Goal: Task Accomplishment & Management: Use online tool/utility

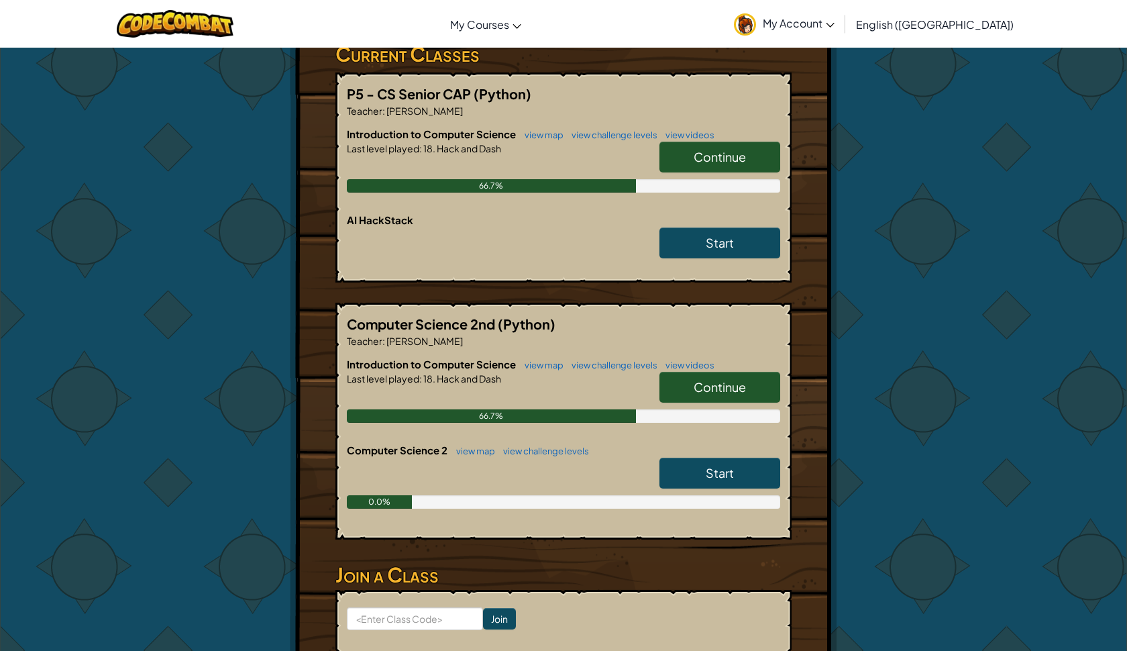
scroll to position [240, 0]
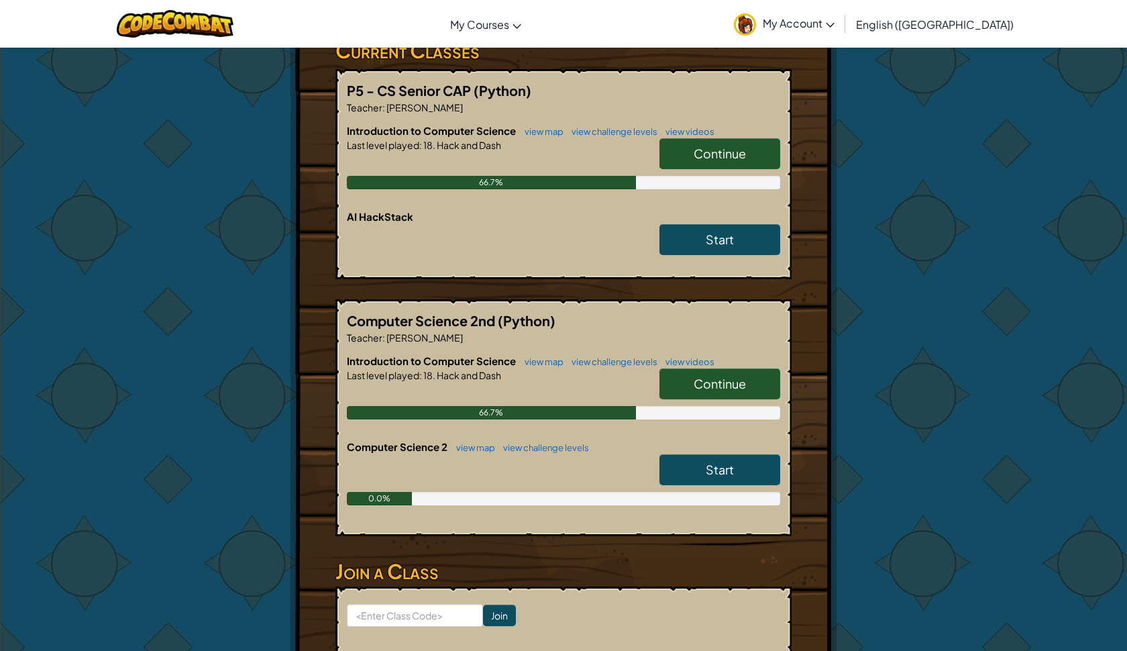
click at [751, 153] on link "Continue" at bounding box center [720, 153] width 121 height 31
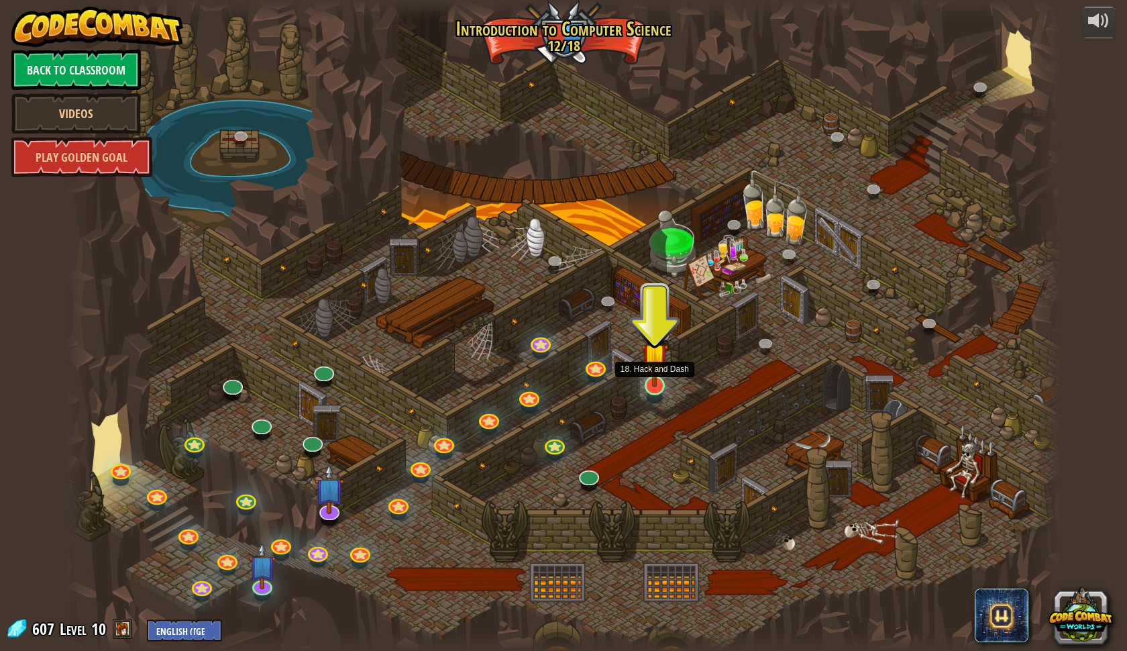
click at [656, 385] on img at bounding box center [655, 356] width 27 height 62
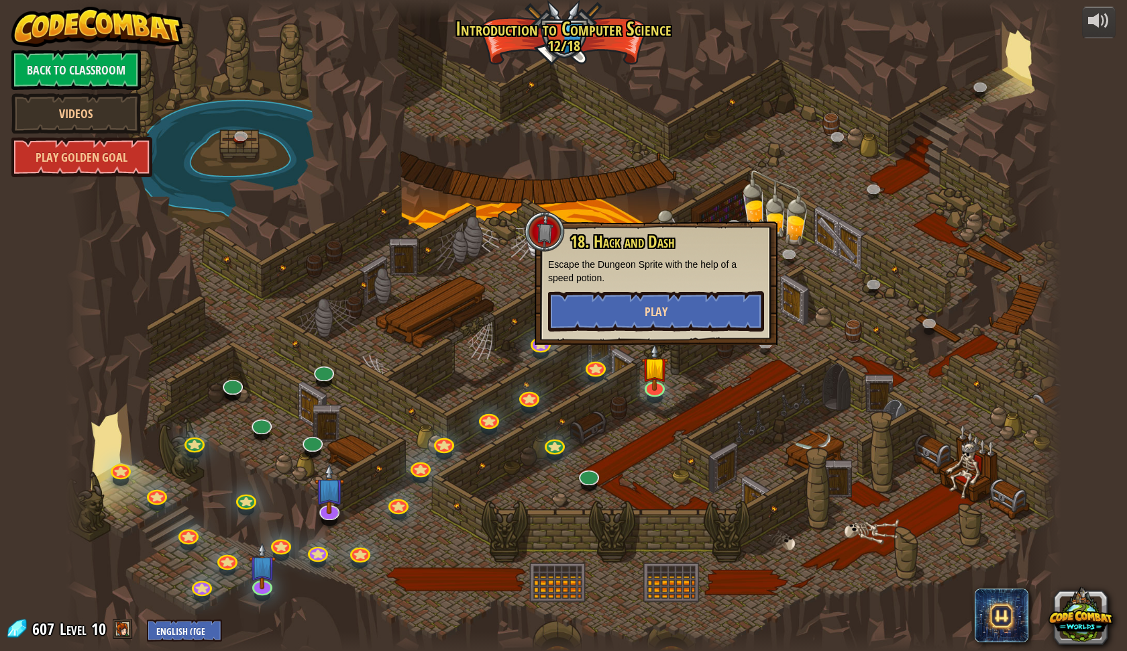
click at [660, 324] on button "Play" at bounding box center [656, 311] width 216 height 40
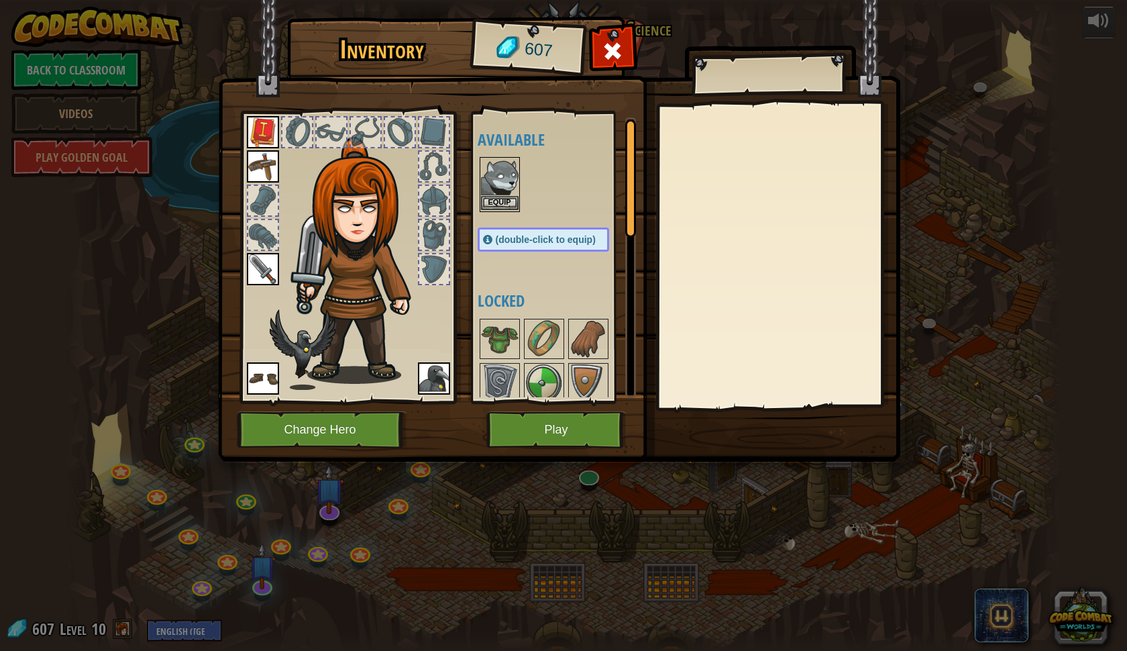
click at [511, 203] on button "Equip" at bounding box center [500, 203] width 38 height 14
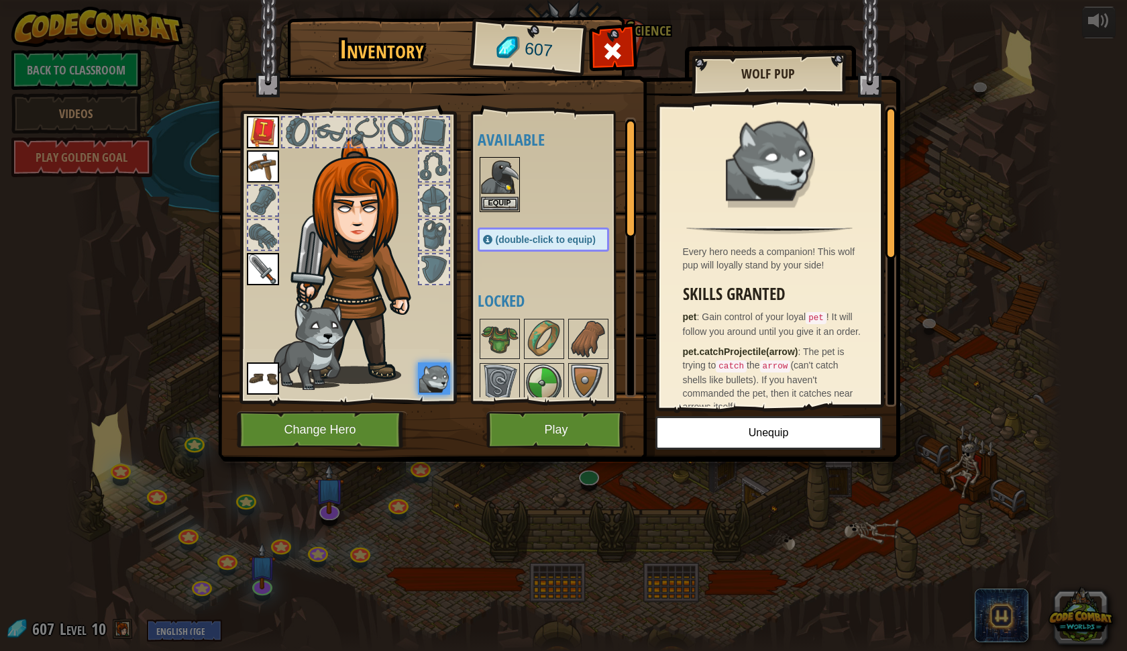
click at [535, 437] on button "Play" at bounding box center [557, 429] width 140 height 37
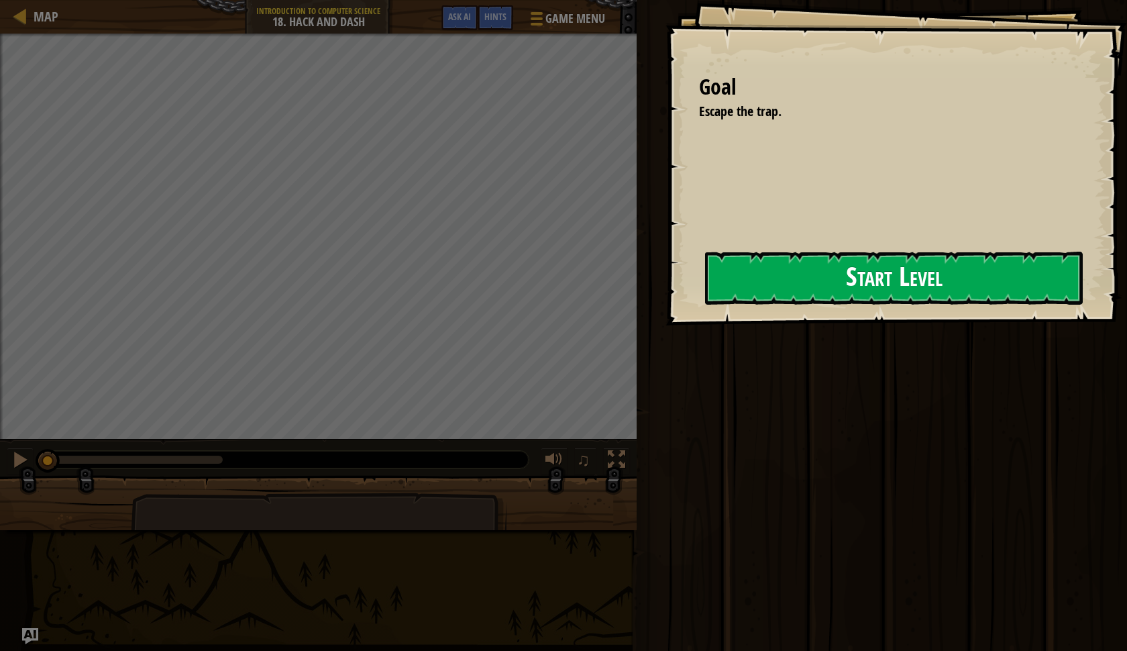
click at [809, 276] on button "Start Level" at bounding box center [894, 278] width 378 height 53
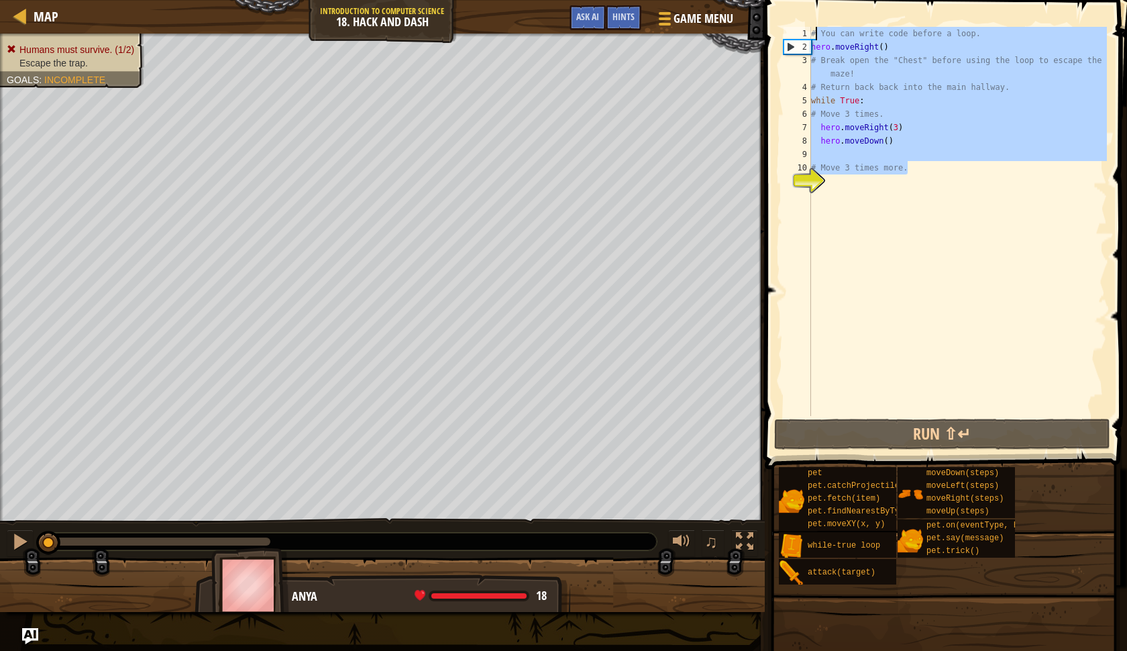
drag, startPoint x: 918, startPoint y: 170, endPoint x: 815, endPoint y: 33, distance: 171.1
click at [815, 33] on div "# You can write code before a loop. hero . moveRight ( ) # Break open the "Ches…" at bounding box center [958, 235] width 299 height 416
type textarea "#"
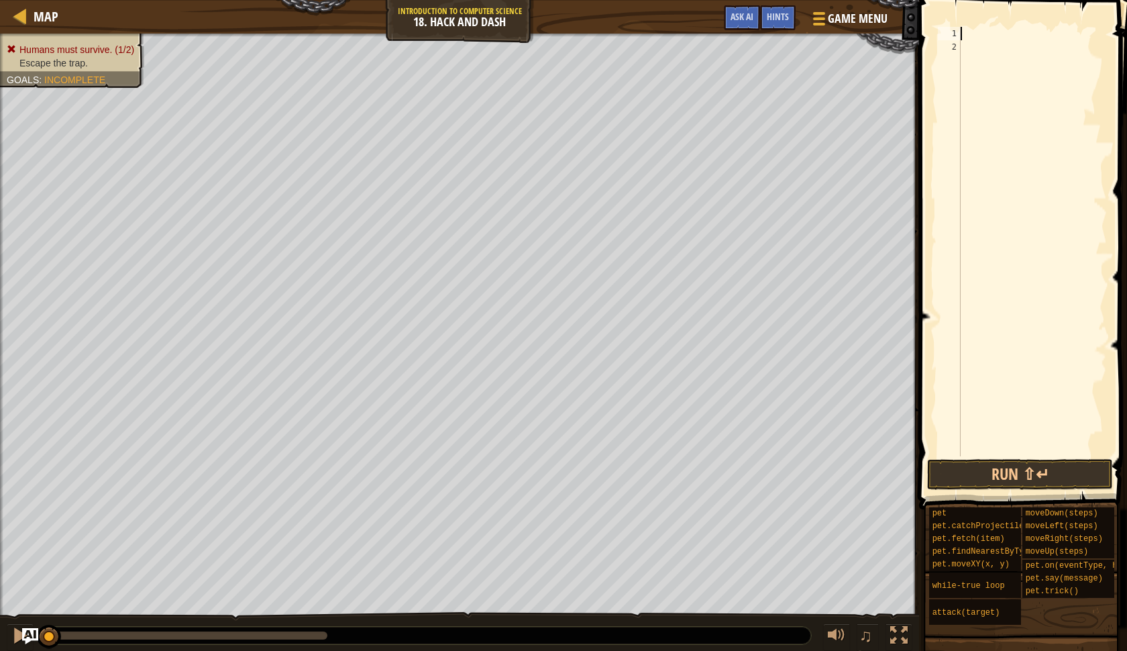
paste textarea "hero.moveDown(3)"
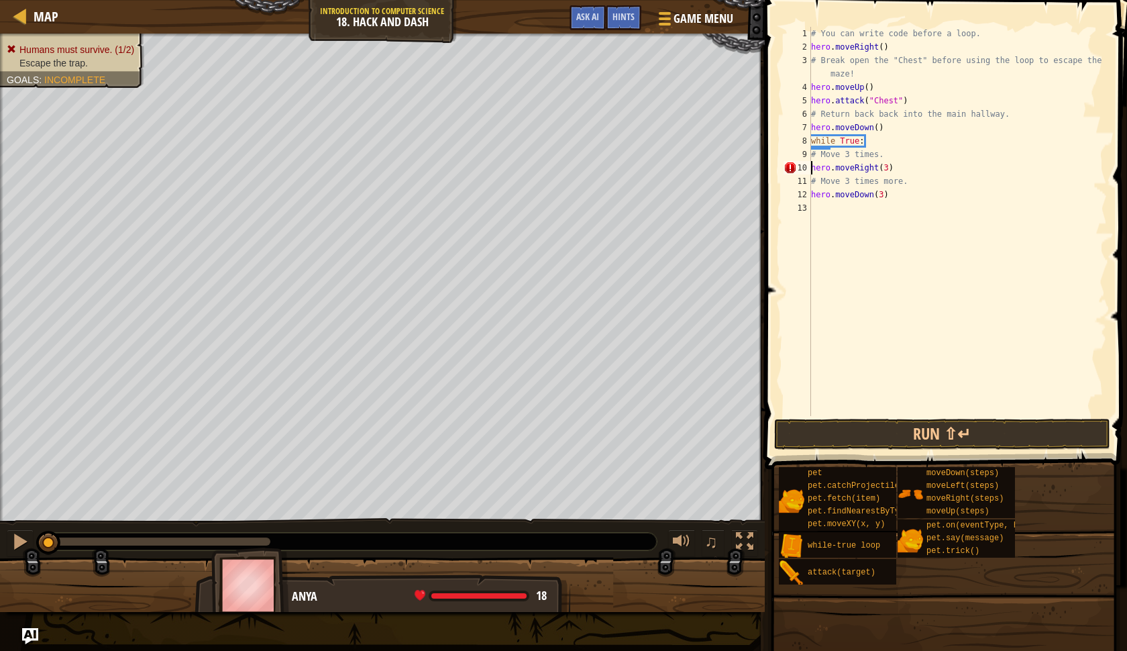
click at [812, 166] on div "# You can write code before a loop. hero . moveRight ( ) # Break open the "Ches…" at bounding box center [958, 235] width 299 height 416
click at [847, 432] on button "Run ⇧↵" at bounding box center [942, 434] width 336 height 31
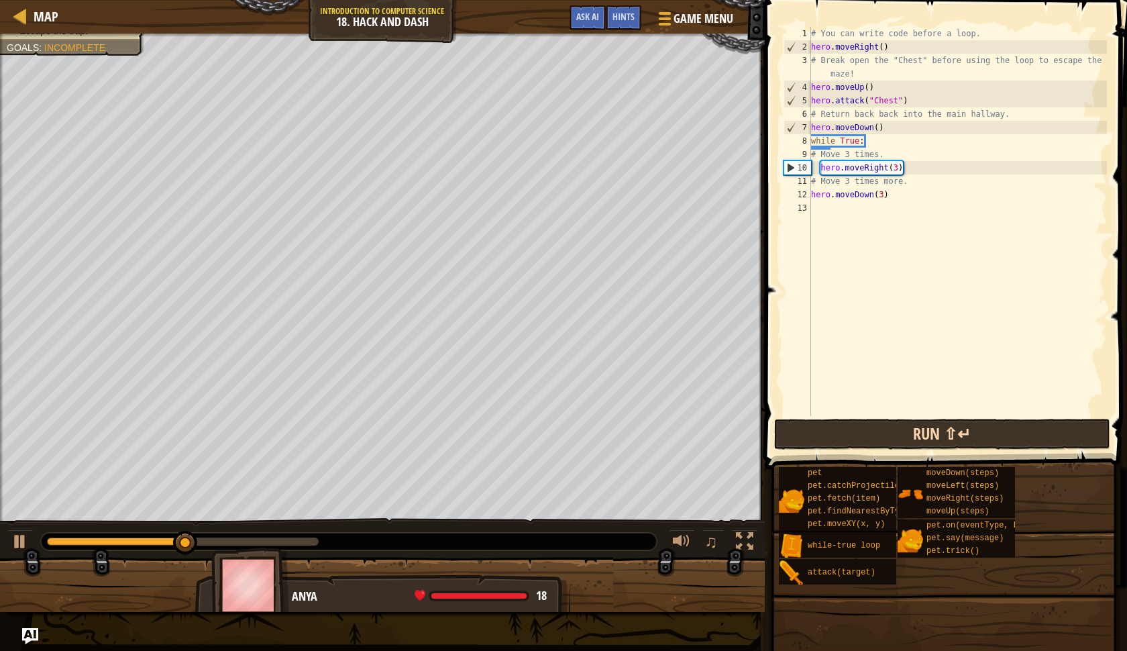
click at [850, 432] on button "Run ⇧↵" at bounding box center [942, 434] width 336 height 31
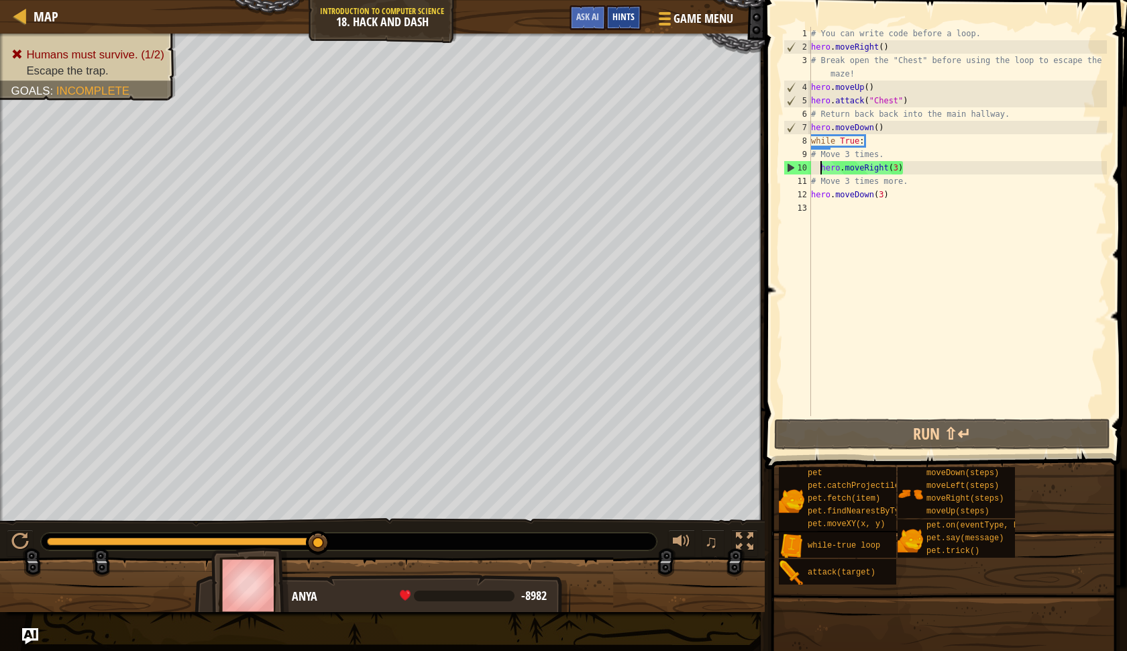
click at [634, 20] on span "Hints" at bounding box center [624, 16] width 22 height 13
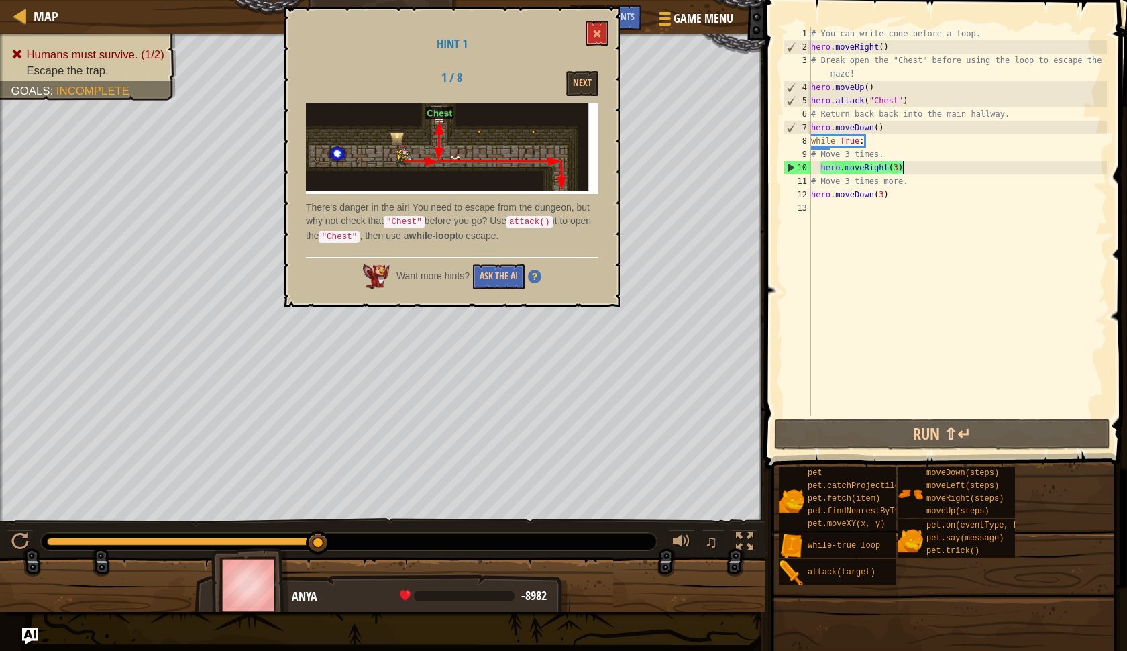
click at [905, 170] on div "# You can write code before a loop. hero . moveRight ( ) # Break open the "Ches…" at bounding box center [958, 235] width 299 height 416
click at [900, 169] on div "# You can write code before a loop. hero . moveRight ( ) # Break open the "Ches…" at bounding box center [958, 235] width 299 height 416
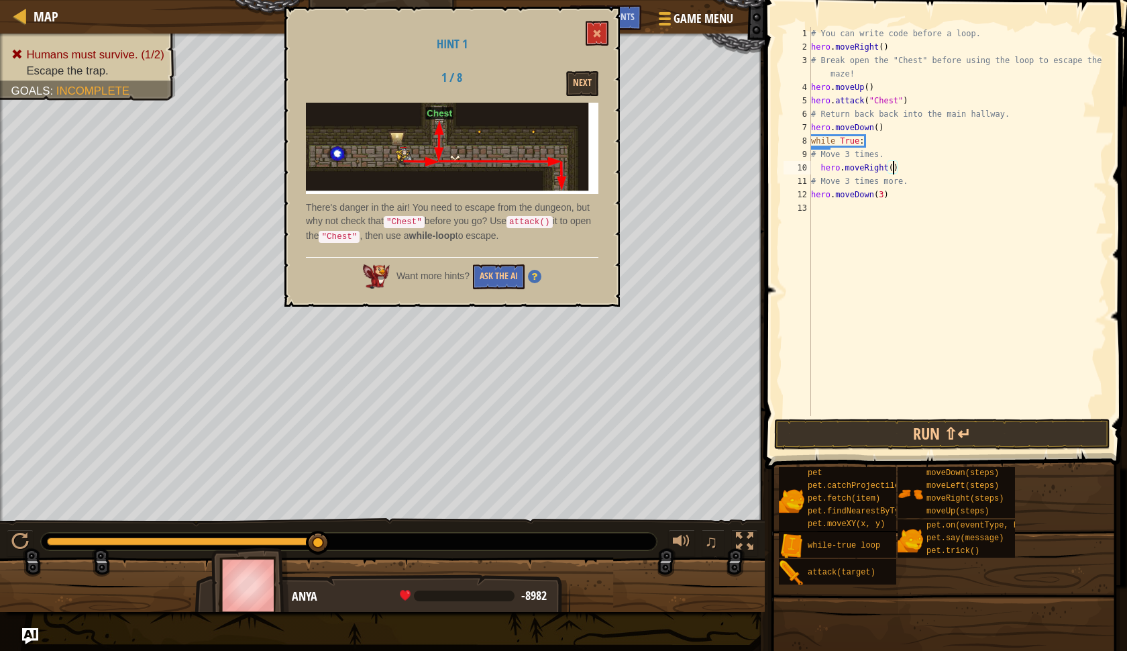
scroll to position [6, 7]
click at [909, 167] on div "# You can write code before a loop. hero . moveRight ( ) # Break open the "Ches…" at bounding box center [958, 235] width 299 height 416
drag, startPoint x: 911, startPoint y: 181, endPoint x: 811, endPoint y: 174, distance: 100.9
click at [810, 174] on div "hero.moveRight(1) 1 2 3 4 5 6 7 8 9 10 11 12 13 # You can write code before a l…" at bounding box center [944, 221] width 326 height 389
click at [819, 185] on div "# You can write code before a loop. hero . moveRight ( ) # Break open the "Ches…" at bounding box center [958, 235] width 299 height 416
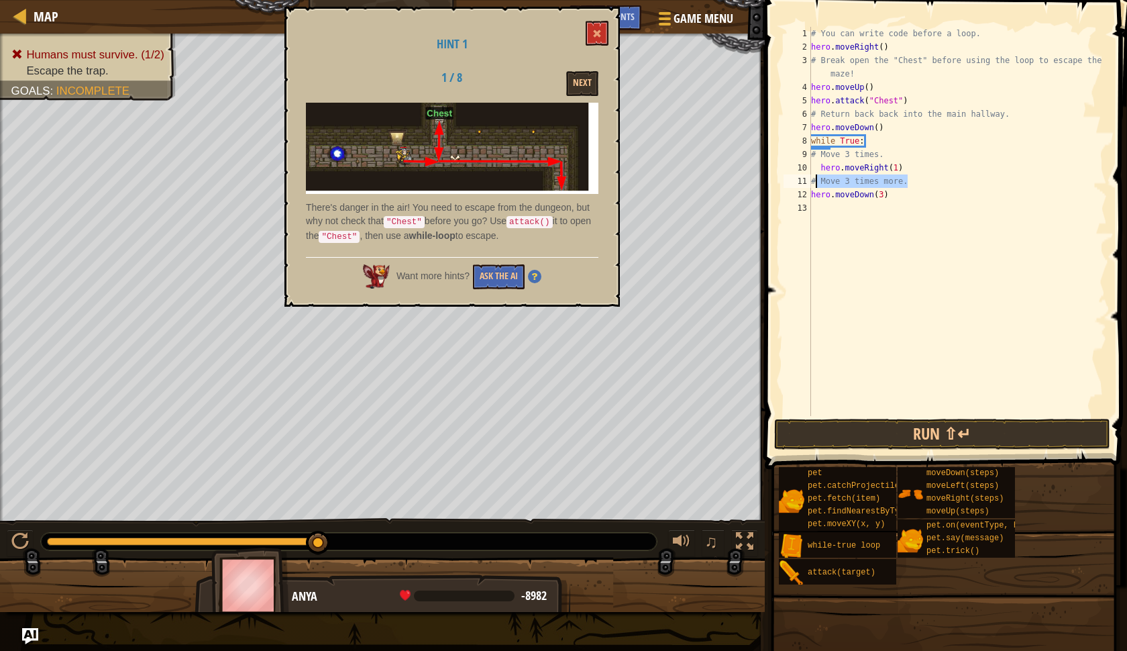
drag, startPoint x: 907, startPoint y: 187, endPoint x: 817, endPoint y: 186, distance: 89.9
click at [817, 186] on div "# You can write code before a loop. hero . moveRight ( ) # Break open the "Ches…" at bounding box center [958, 235] width 299 height 416
type textarea "#"
click at [813, 195] on div "# You can write code before a loop. hero . moveRight ( ) # Break open the "Ches…" at bounding box center [958, 235] width 299 height 416
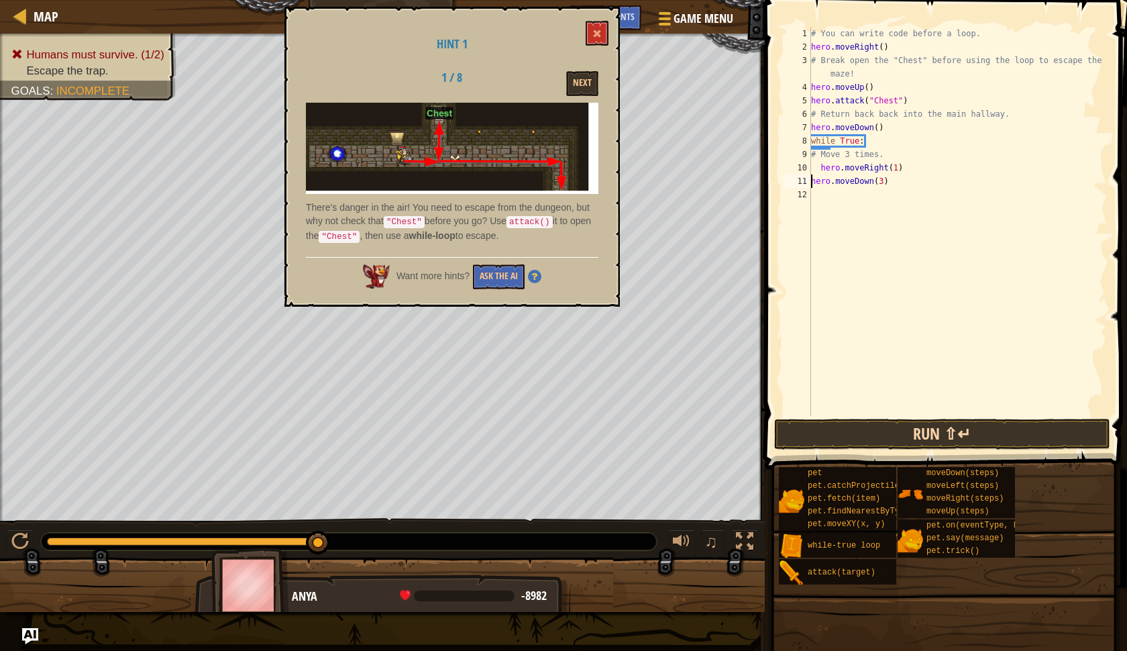
click at [865, 429] on button "Run ⇧↵" at bounding box center [942, 434] width 336 height 31
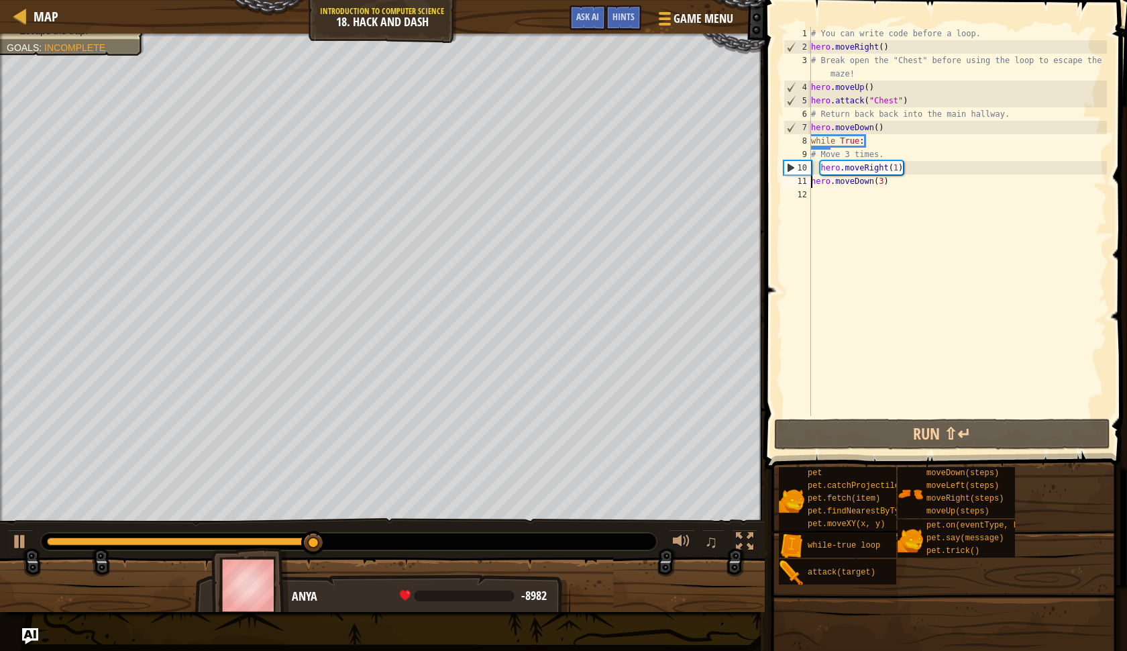
click at [901, 169] on div "# You can write code before a loop. hero . moveRight ( ) # Break open the "Ches…" at bounding box center [958, 235] width 299 height 416
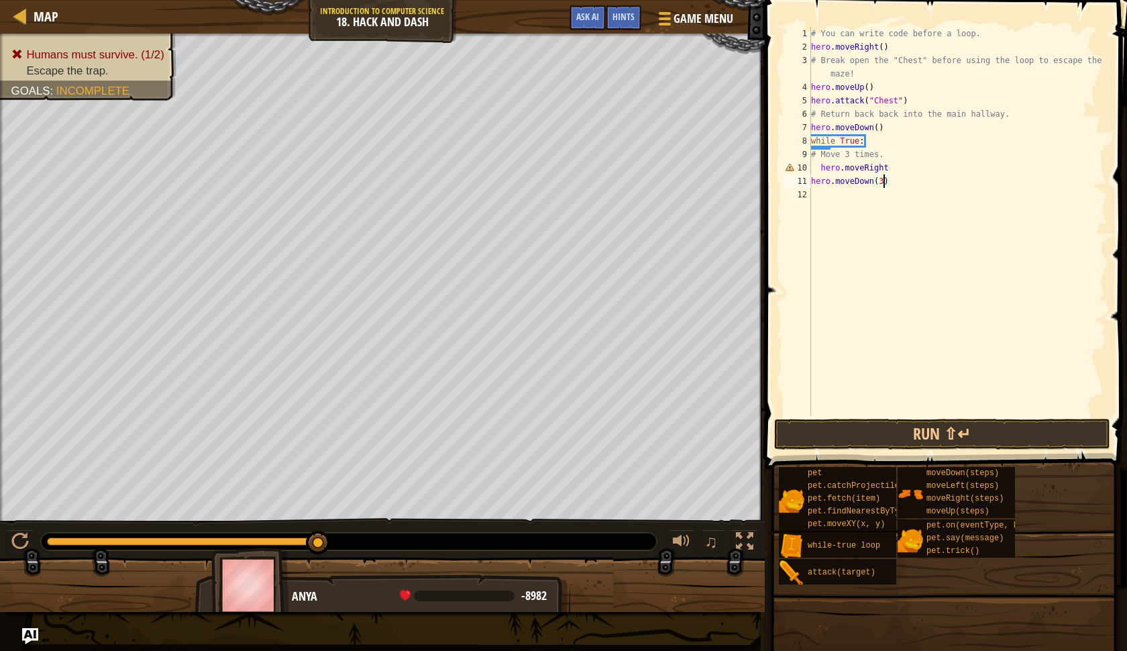
click at [885, 181] on div "# You can write code before a loop. hero . moveRight ( ) # Break open the "Ches…" at bounding box center [958, 235] width 299 height 416
drag, startPoint x: 896, startPoint y: 166, endPoint x: 825, endPoint y: 163, distance: 70.5
click at [825, 162] on div "# You can write code before a loop. hero . moveRight ( ) # Break open the "Ches…" at bounding box center [958, 235] width 299 height 416
type textarea "h"
click at [812, 182] on div "# You can write code before a loop. hero . moveRight ( ) # Break open the "Ches…" at bounding box center [958, 235] width 299 height 416
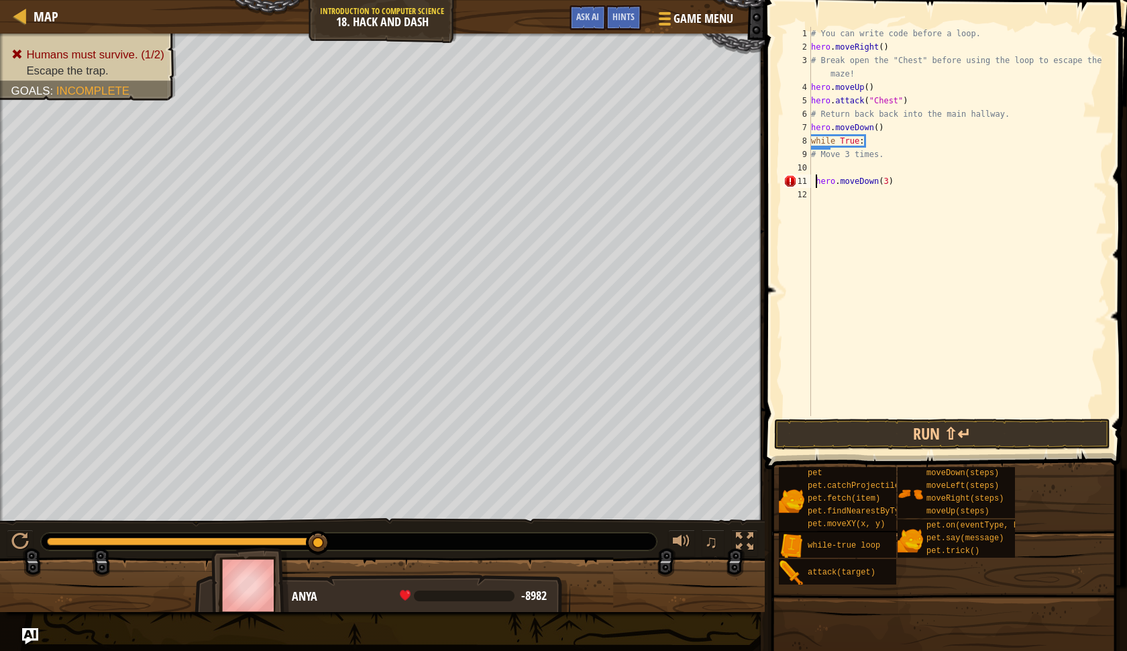
type textarea "hero.moveDown(3)"
click at [1011, 447] on button "Run ⇧↵" at bounding box center [942, 434] width 336 height 31
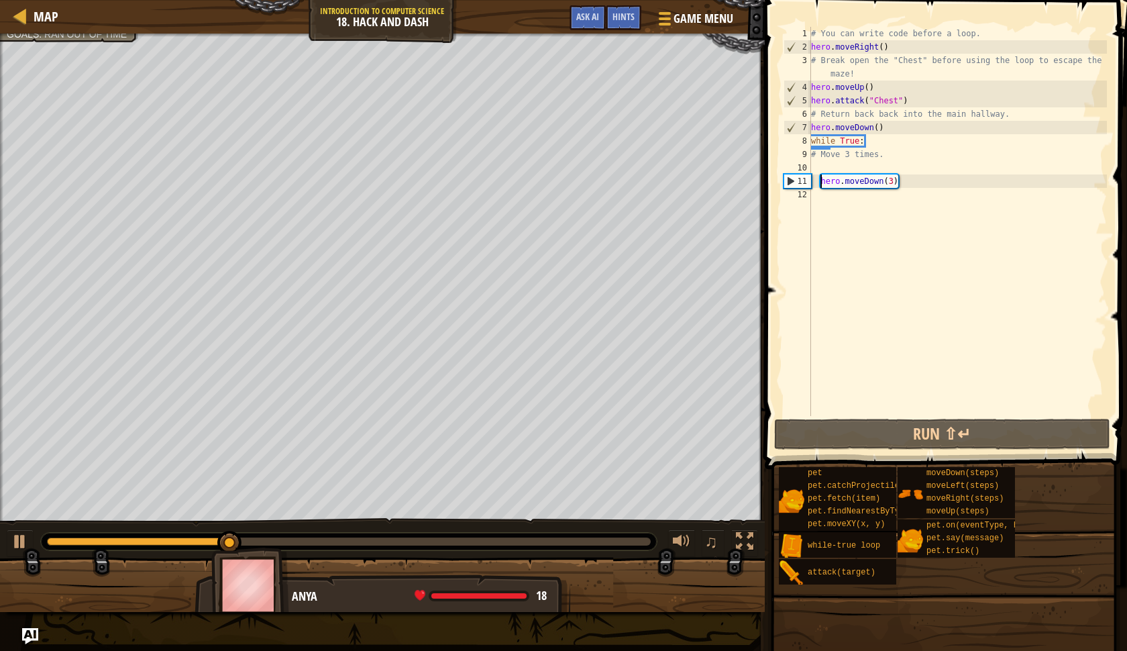
click at [823, 168] on div "# You can write code before a loop. hero . moveRight ( ) # Break open the "Ches…" at bounding box center [958, 235] width 299 height 416
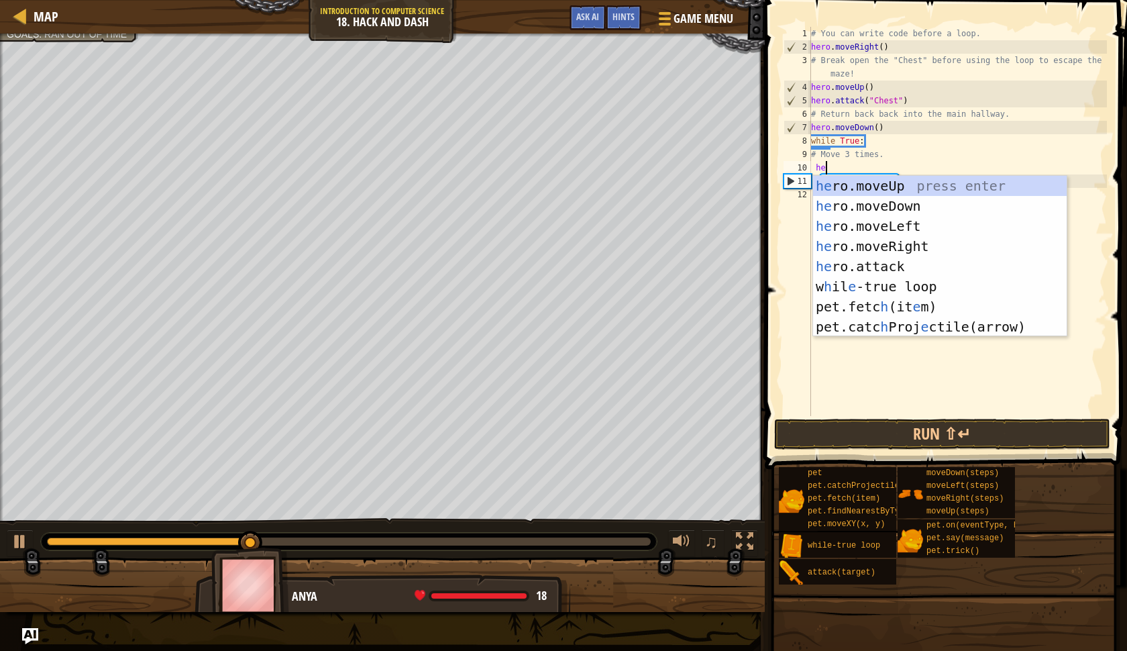
type textarea "her"
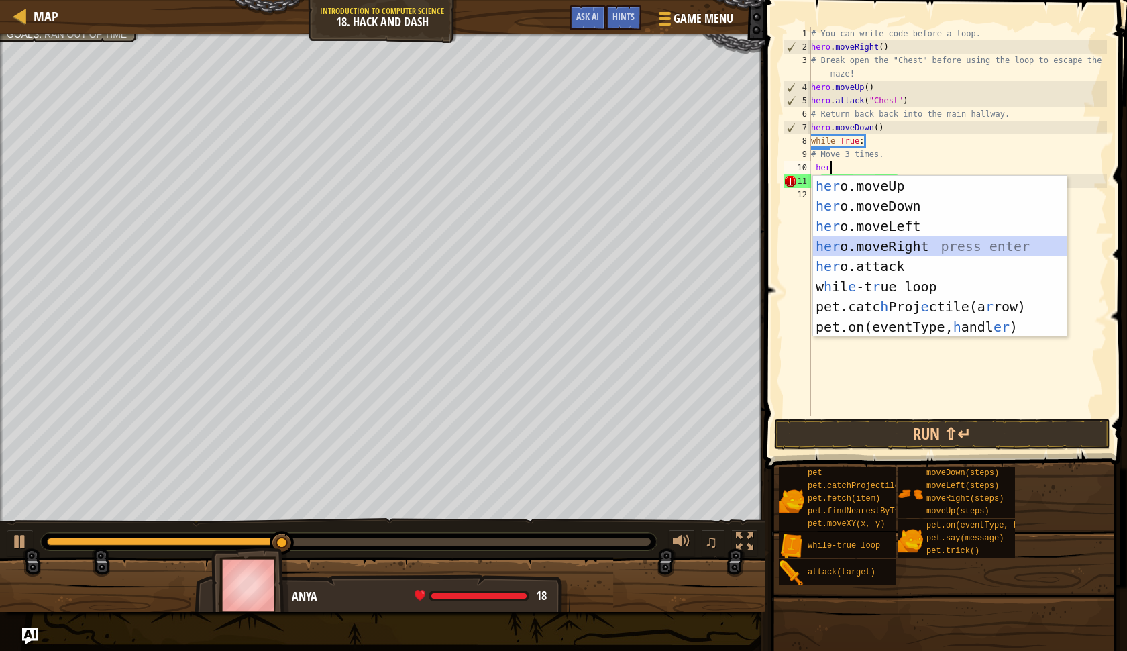
click at [930, 246] on div "her o.moveUp press enter her o.moveDown press enter her o.moveLeft press enter …" at bounding box center [940, 276] width 254 height 201
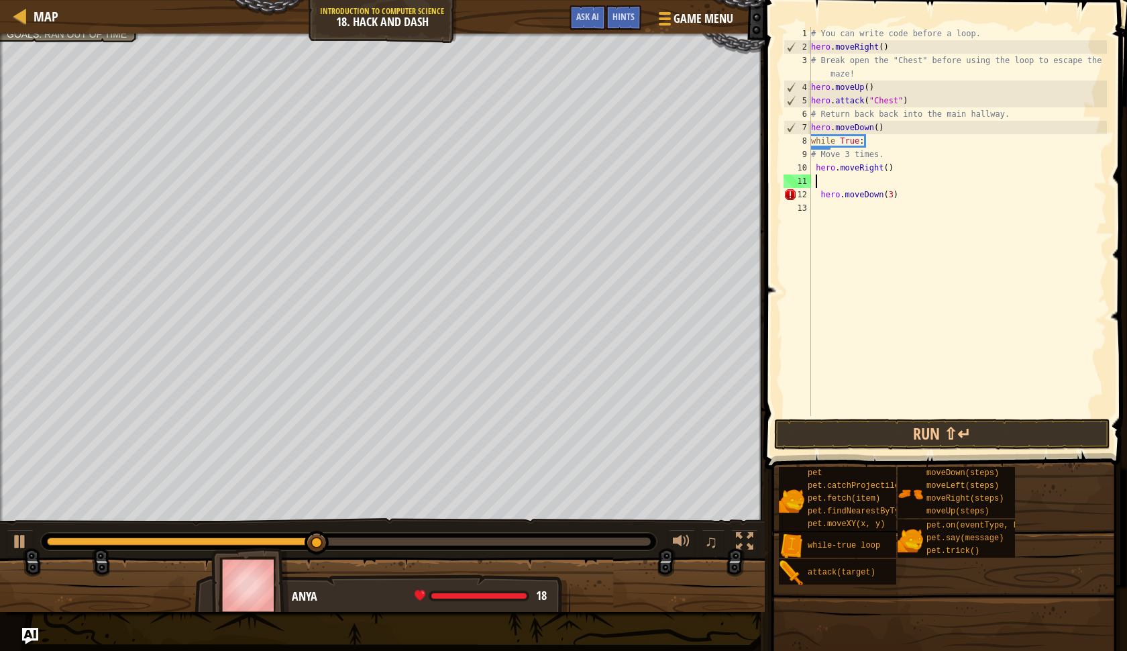
click at [819, 196] on div "# You can write code before a loop. hero . moveRight ( ) # Break open the "Ches…" at bounding box center [958, 235] width 299 height 416
click at [920, 439] on button "Run ⇧↵" at bounding box center [942, 434] width 336 height 31
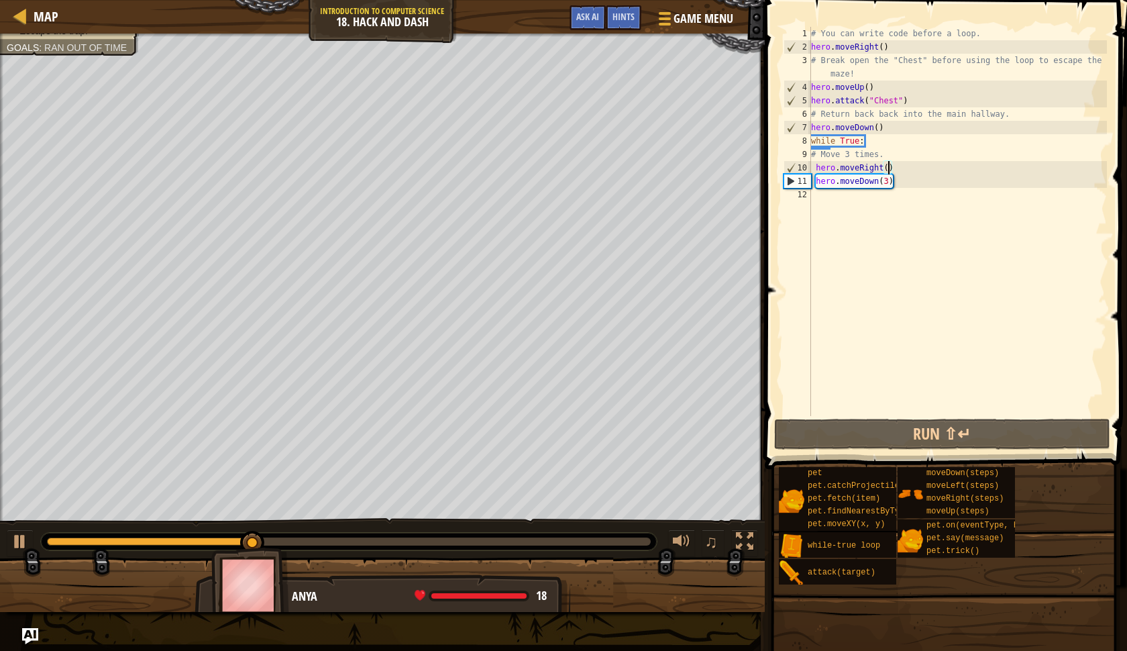
click at [889, 172] on div "# You can write code before a loop. hero . moveRight ( ) # Break open the "Ches…" at bounding box center [958, 235] width 299 height 416
type textarea "hero.moveRight(2)"
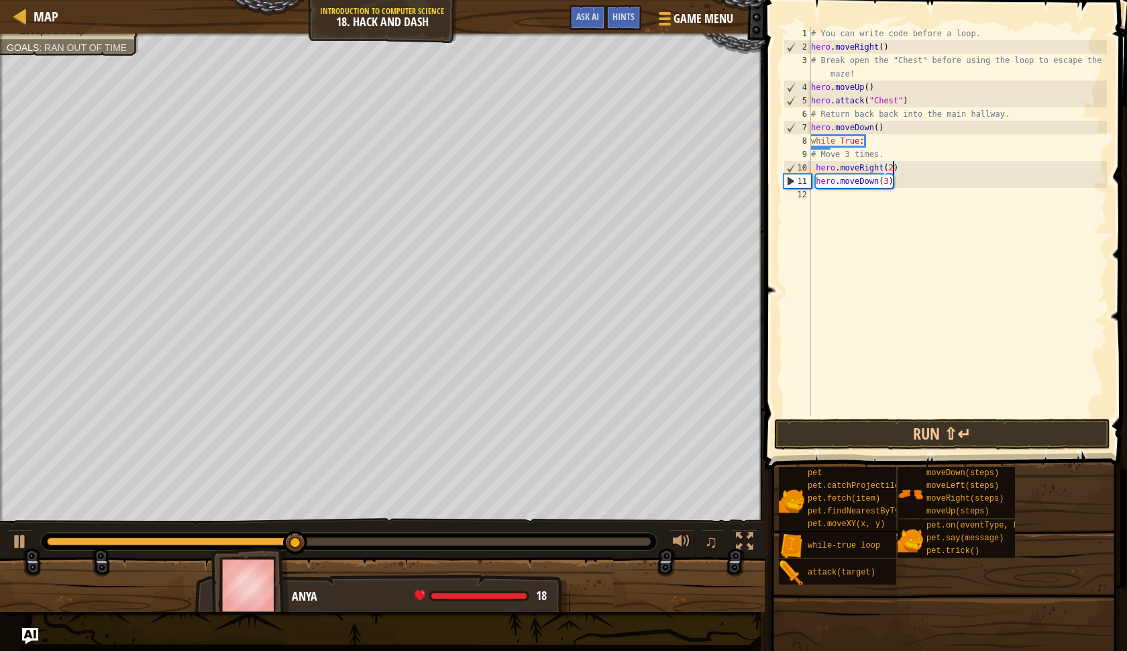
scroll to position [6, 0]
click at [821, 189] on div "# You can write code before a loop. hero . moveRight ( ) # Break open the "Ches…" at bounding box center [958, 235] width 299 height 416
click at [817, 191] on div "# You can write code before a loop. hero . moveRight ( ) # Break open the "Ches…" at bounding box center [958, 235] width 299 height 416
type textarea "hero.moveDown(3)"
click at [819, 201] on div "# You can write code before a loop. hero . moveRight ( ) # Break open the "Ches…" at bounding box center [958, 235] width 299 height 416
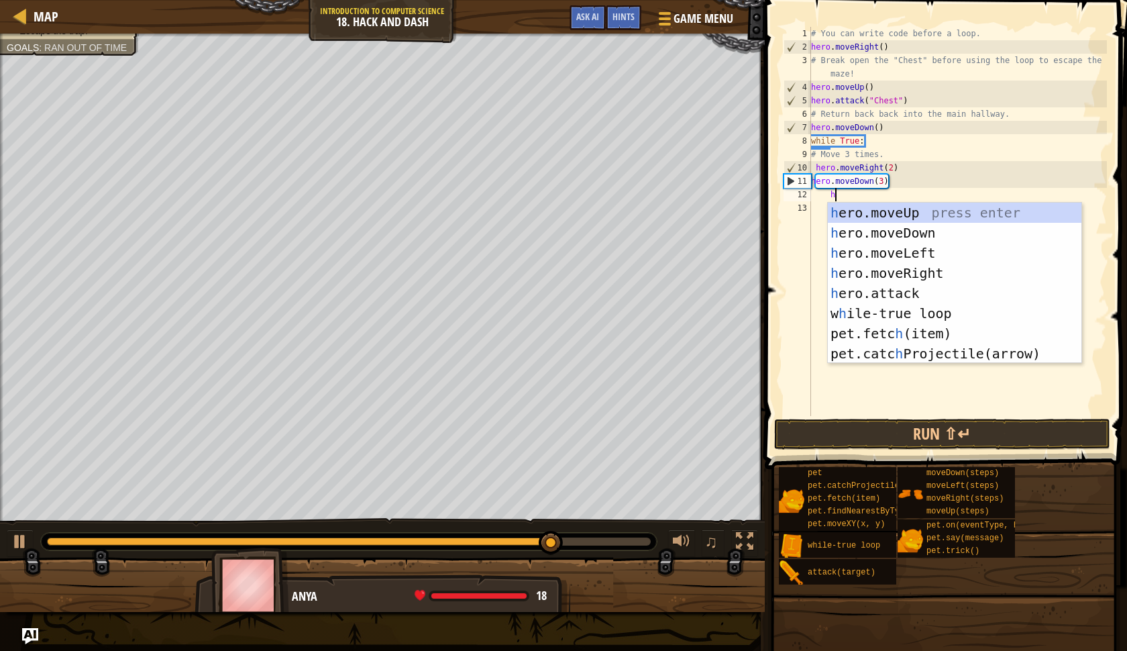
scroll to position [6, 1]
type textarea "he"
click at [940, 272] on div "he ro.moveUp press enter he ro.moveDown press enter he ro.moveLeft press enter …" at bounding box center [955, 303] width 254 height 201
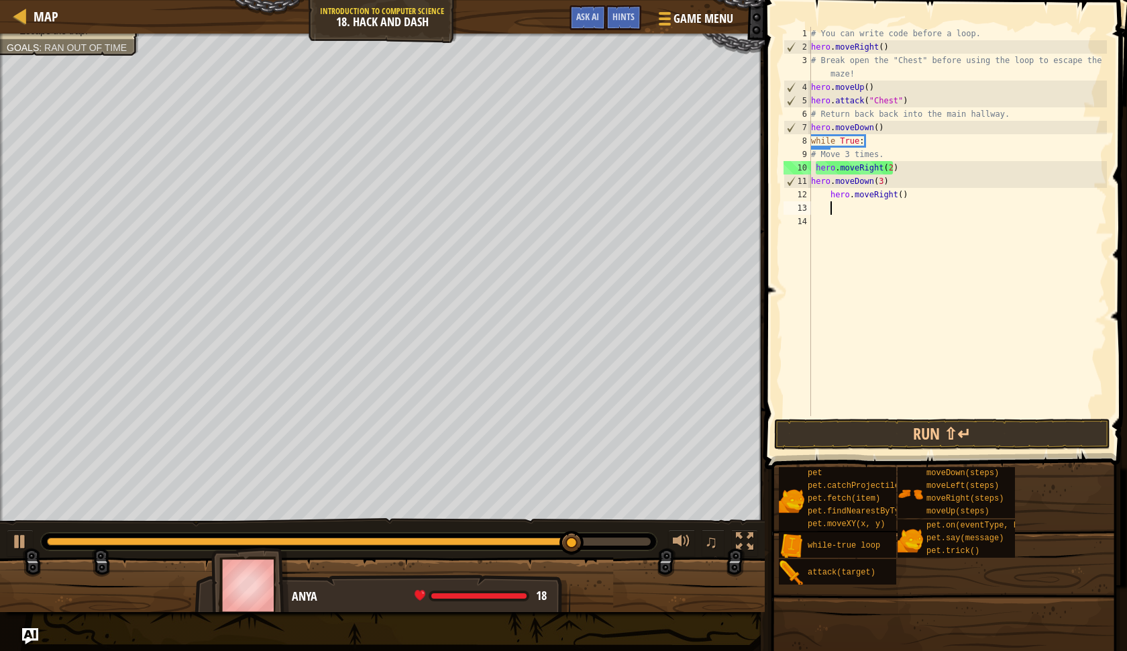
scroll to position [6, 1]
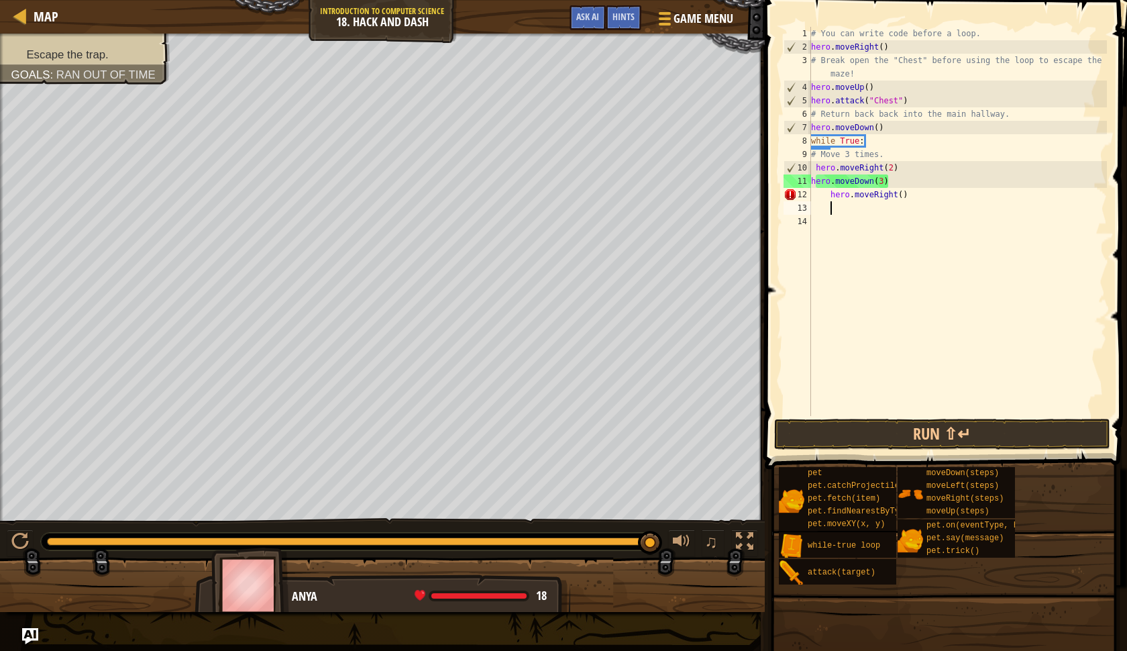
click at [904, 195] on div "# You can write code before a loop. hero . moveRight ( ) # Break open the "Ches…" at bounding box center [958, 235] width 299 height 416
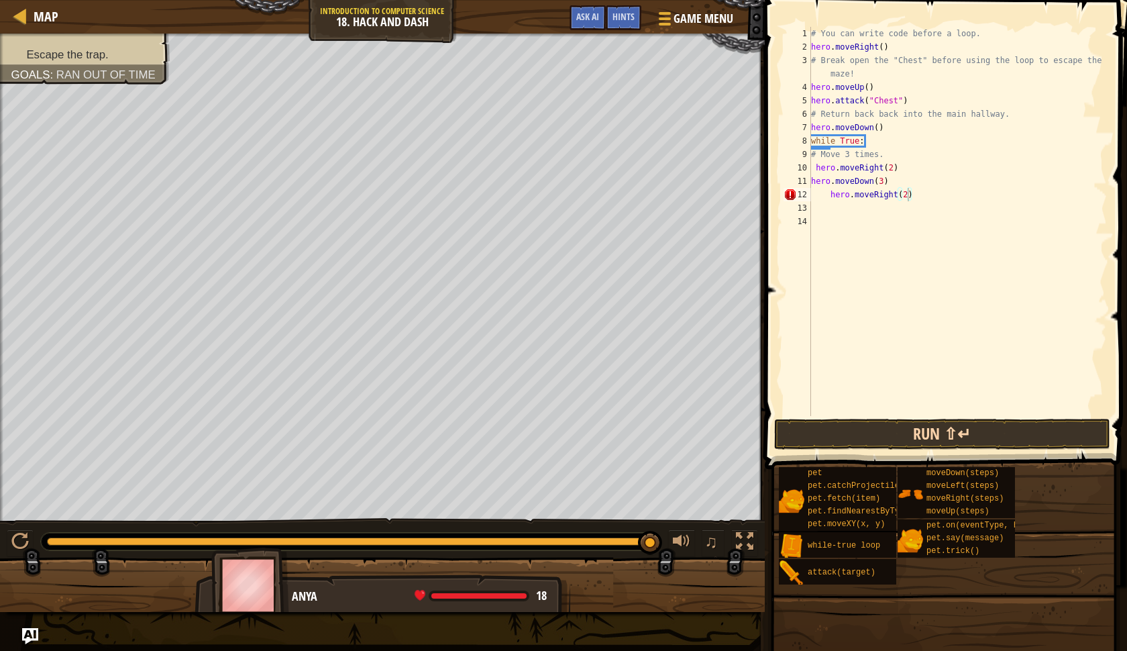
click at [956, 432] on button "Run ⇧↵" at bounding box center [942, 434] width 336 height 31
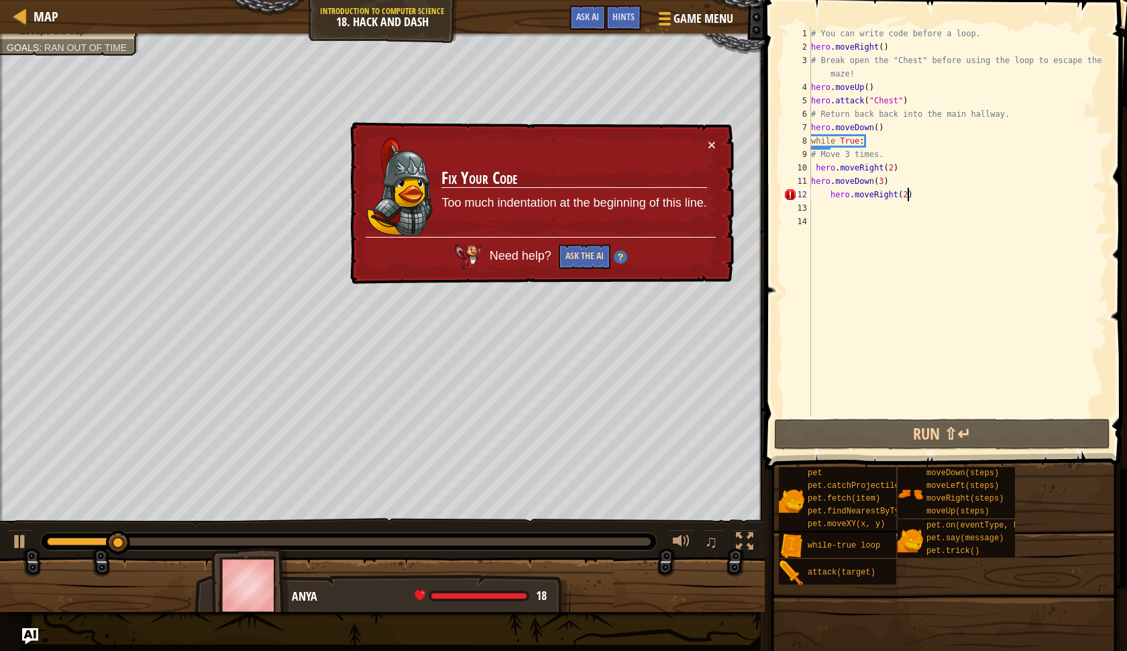
click at [581, 256] on button "Ask the AI" at bounding box center [585, 256] width 52 height 25
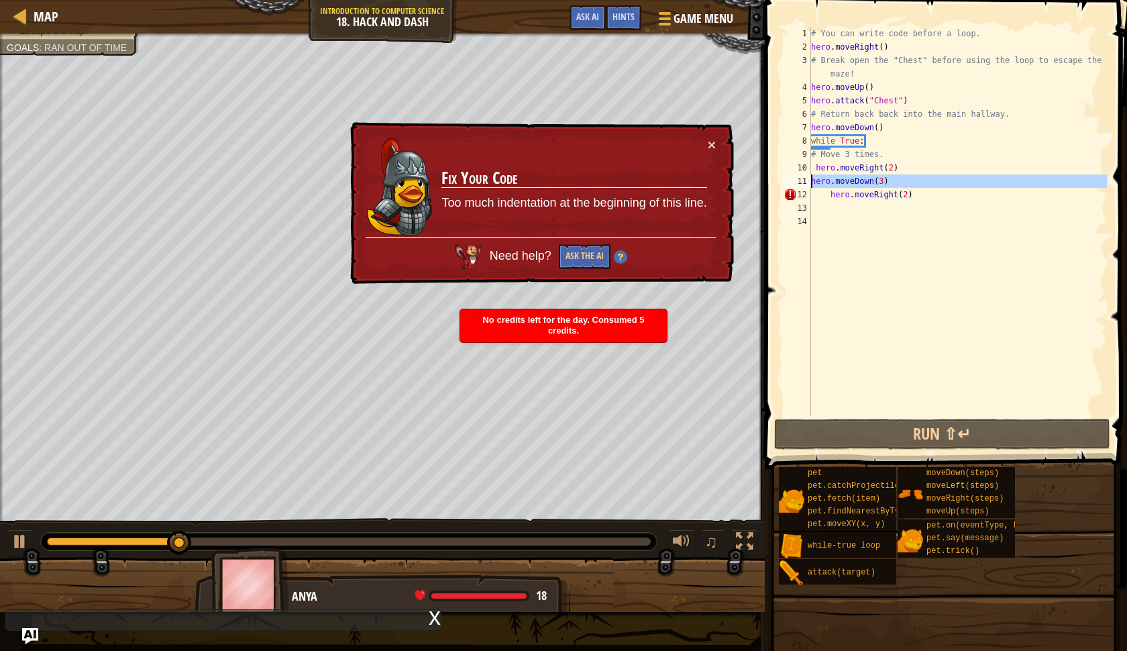
click at [795, 176] on div "11" at bounding box center [798, 180] width 28 height 13
click at [712, 152] on button "×" at bounding box center [712, 145] width 8 height 14
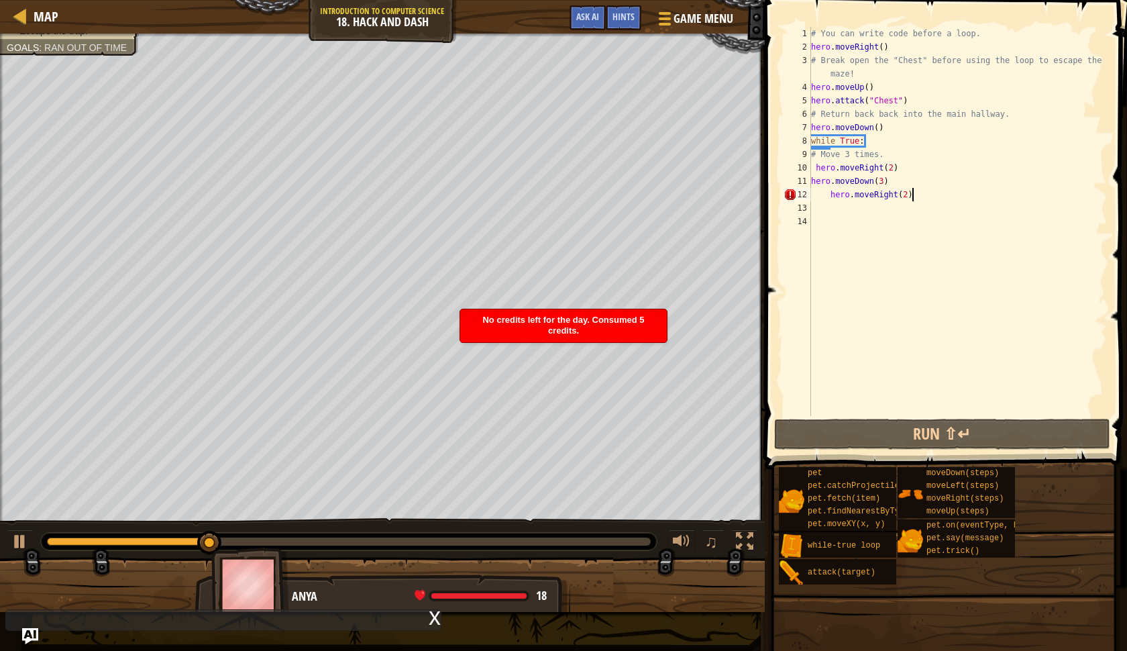
click at [919, 197] on div "# You can write code before a loop. hero . moveRight ( ) # Break open the "Ches…" at bounding box center [958, 235] width 299 height 416
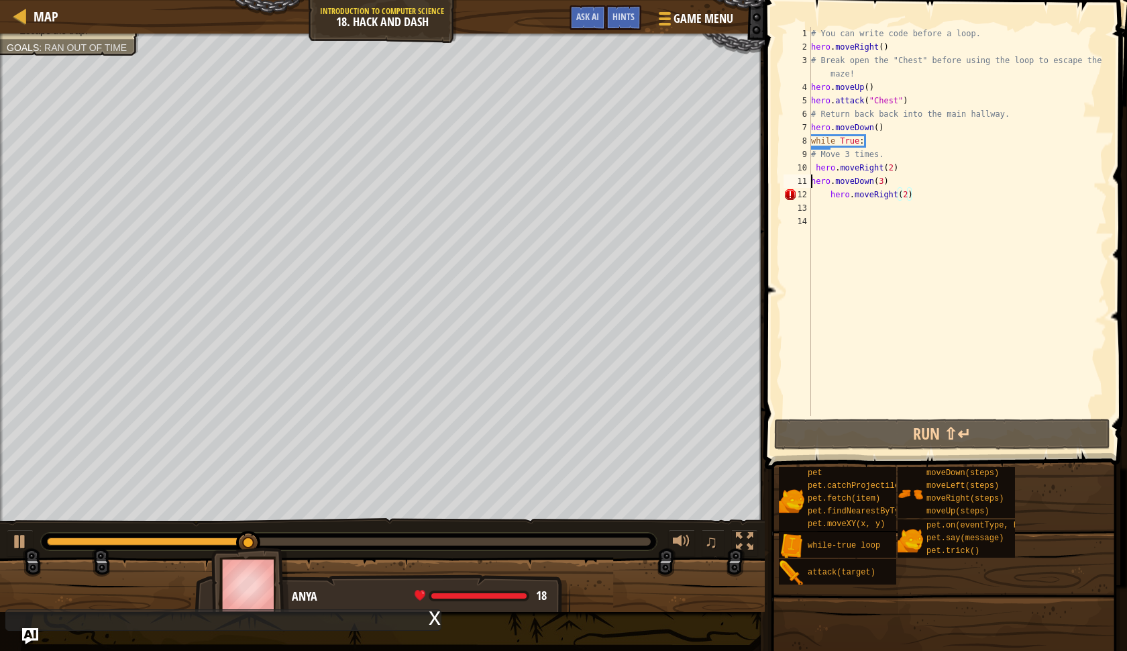
click at [813, 180] on div "# You can write code before a loop. hero . moveRight ( ) # Break open the "Ches…" at bounding box center [958, 235] width 299 height 416
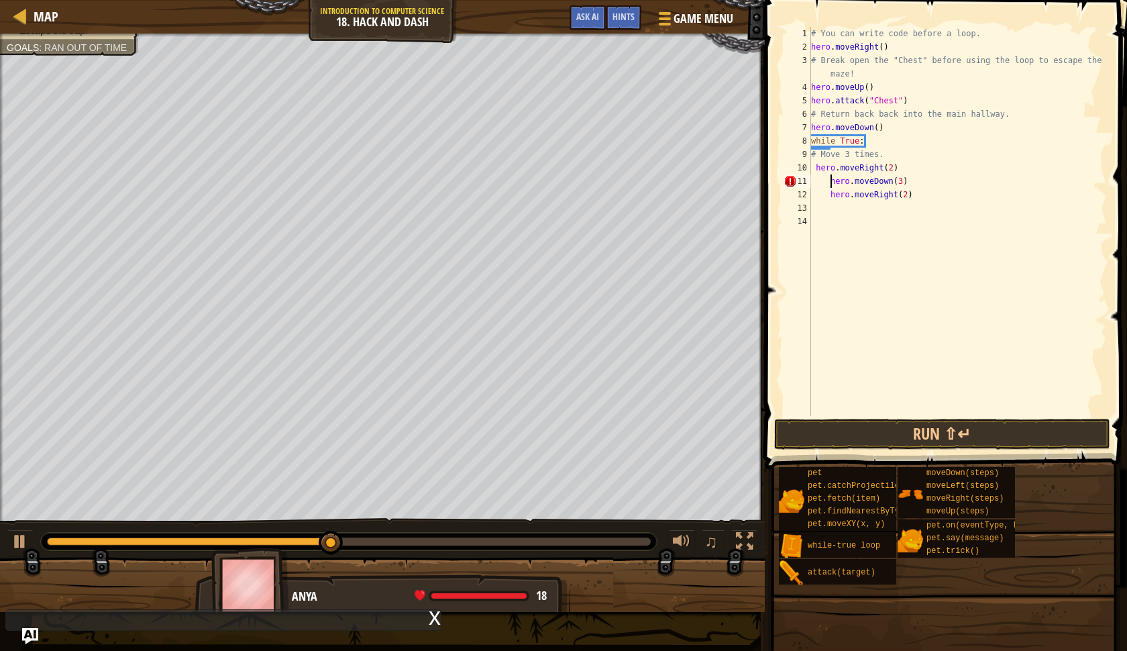
scroll to position [6, 2]
type textarea "hero.moveDown(3)"
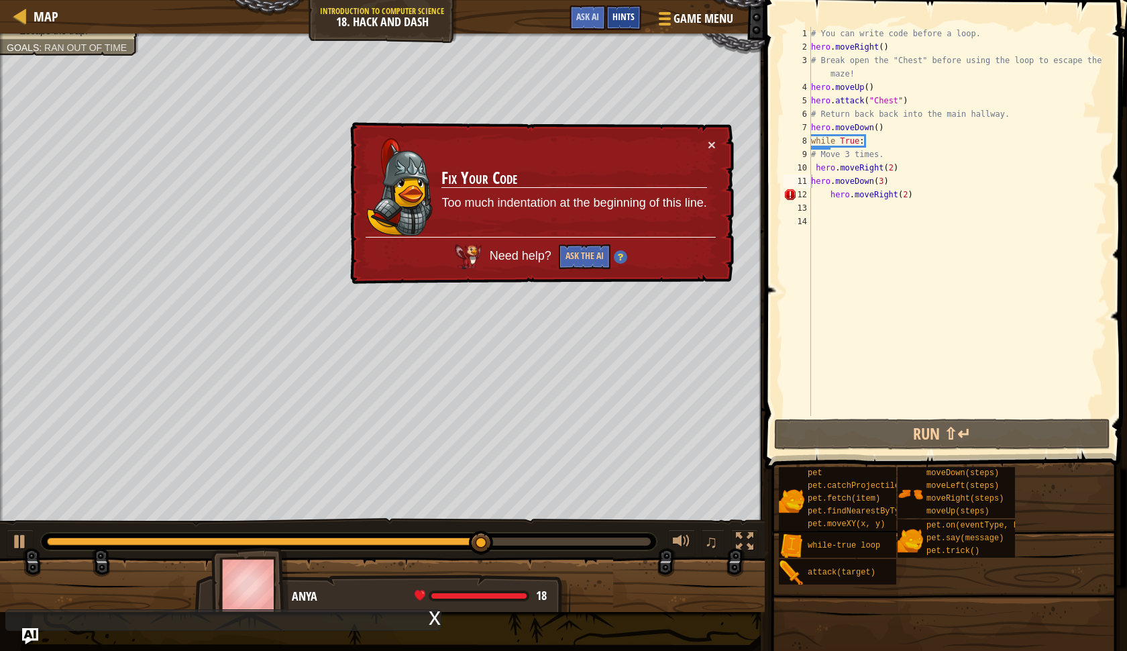
click at [628, 19] on span "Hints" at bounding box center [624, 16] width 22 height 13
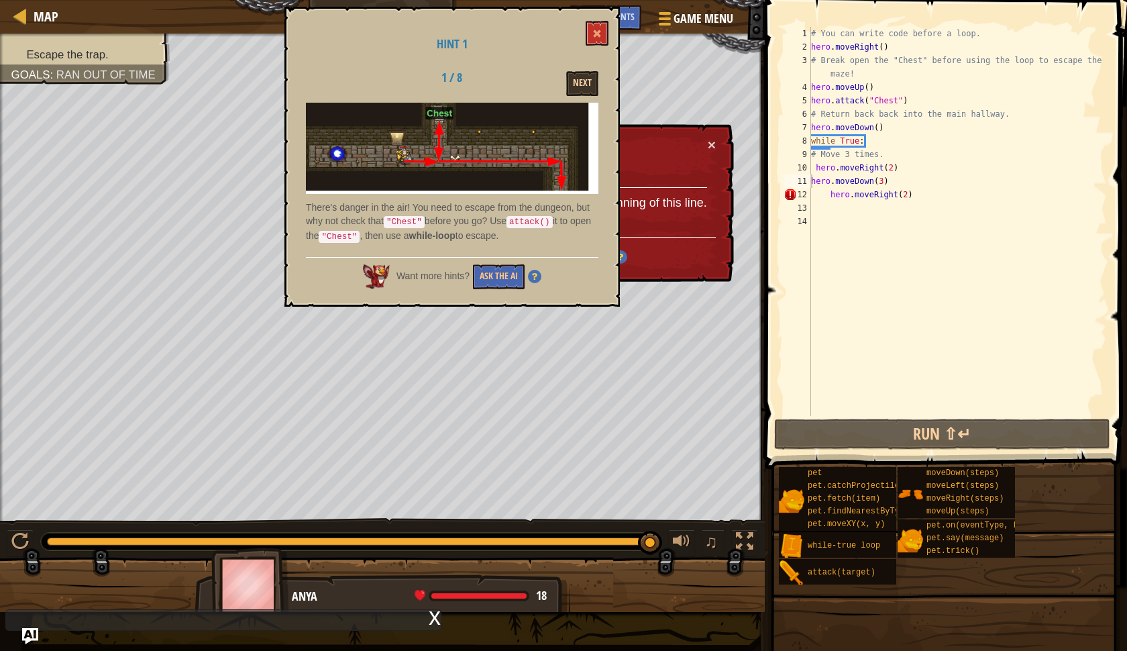
click at [585, 84] on button "Next" at bounding box center [582, 83] width 32 height 25
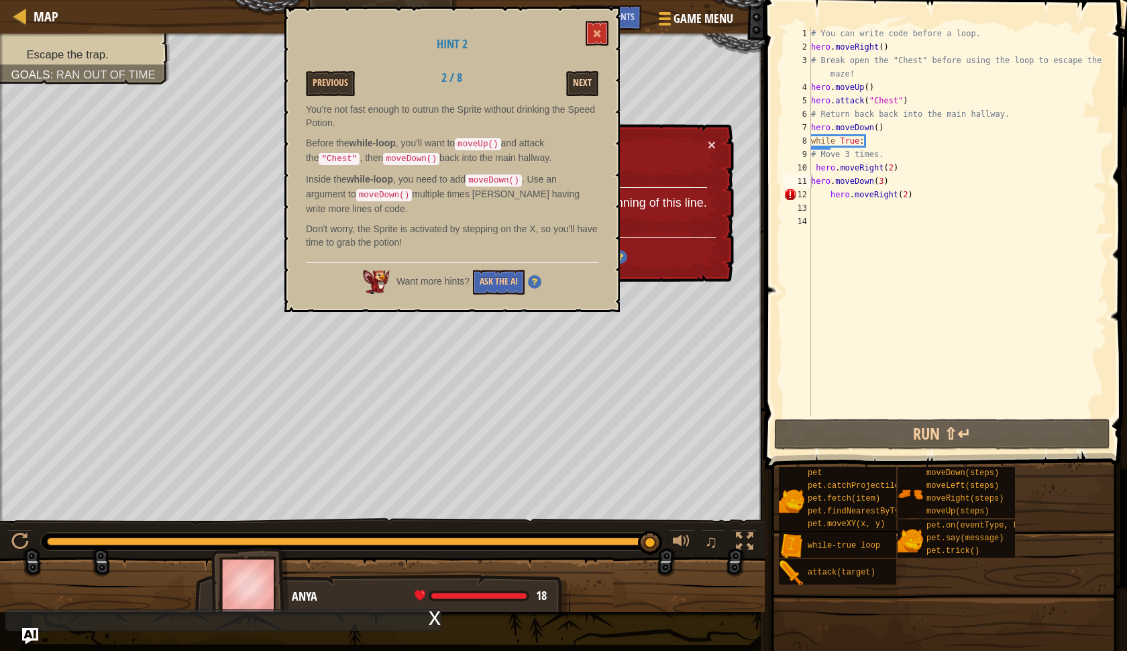
click at [585, 82] on button "Next" at bounding box center [582, 83] width 32 height 25
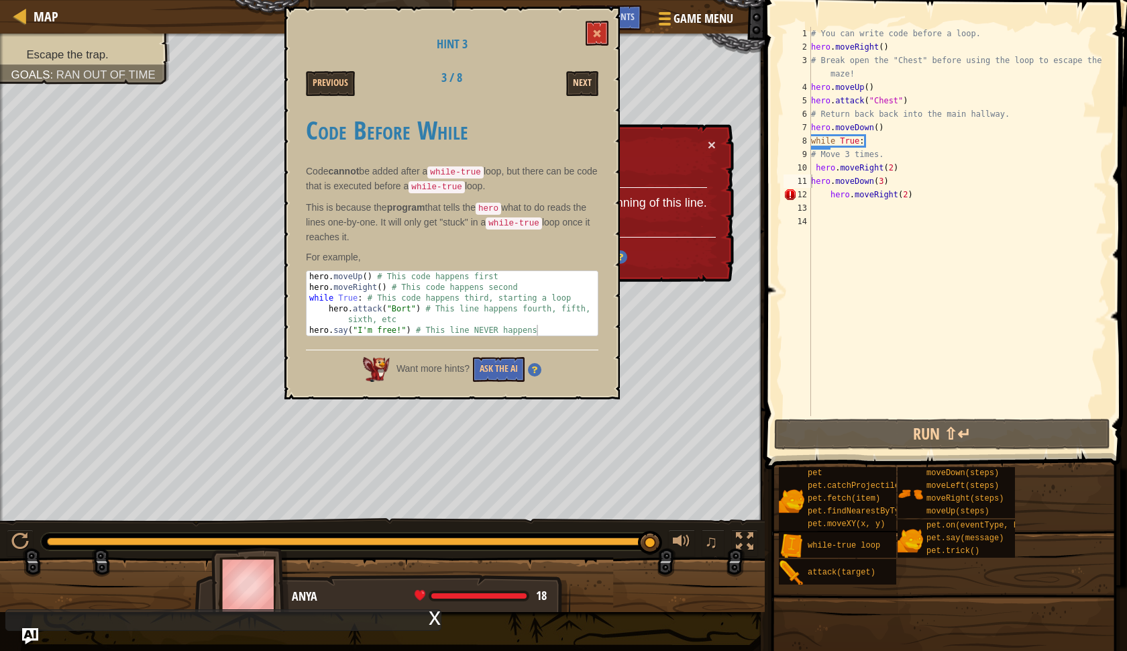
click at [585, 83] on button "Next" at bounding box center [582, 83] width 32 height 25
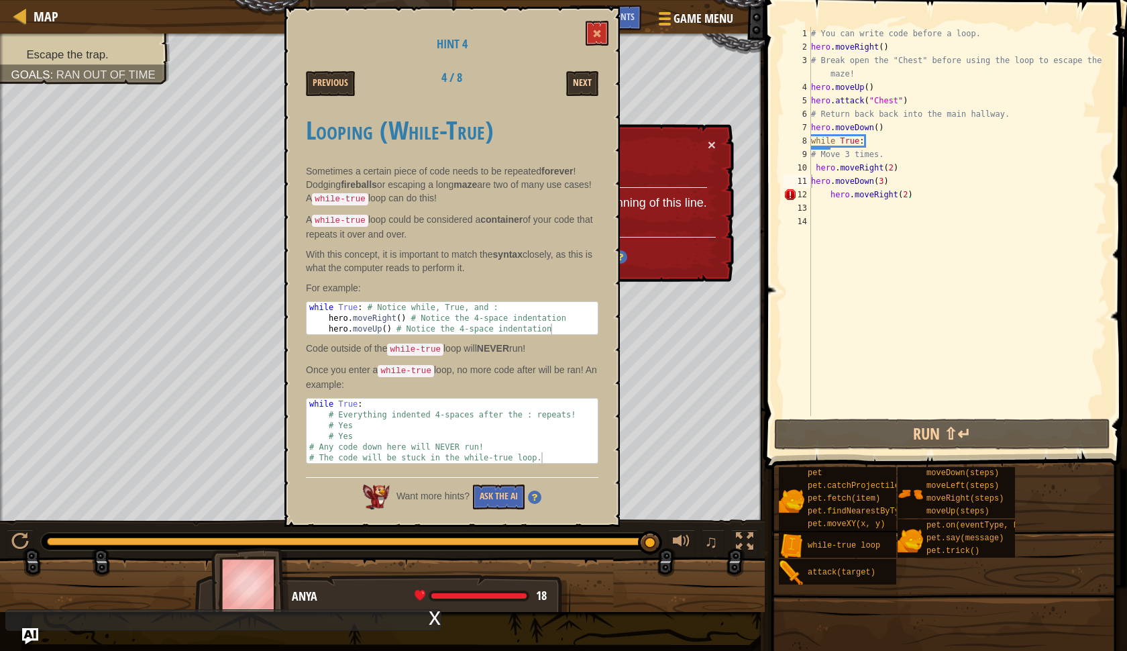
click at [585, 83] on button "Next" at bounding box center [582, 83] width 32 height 25
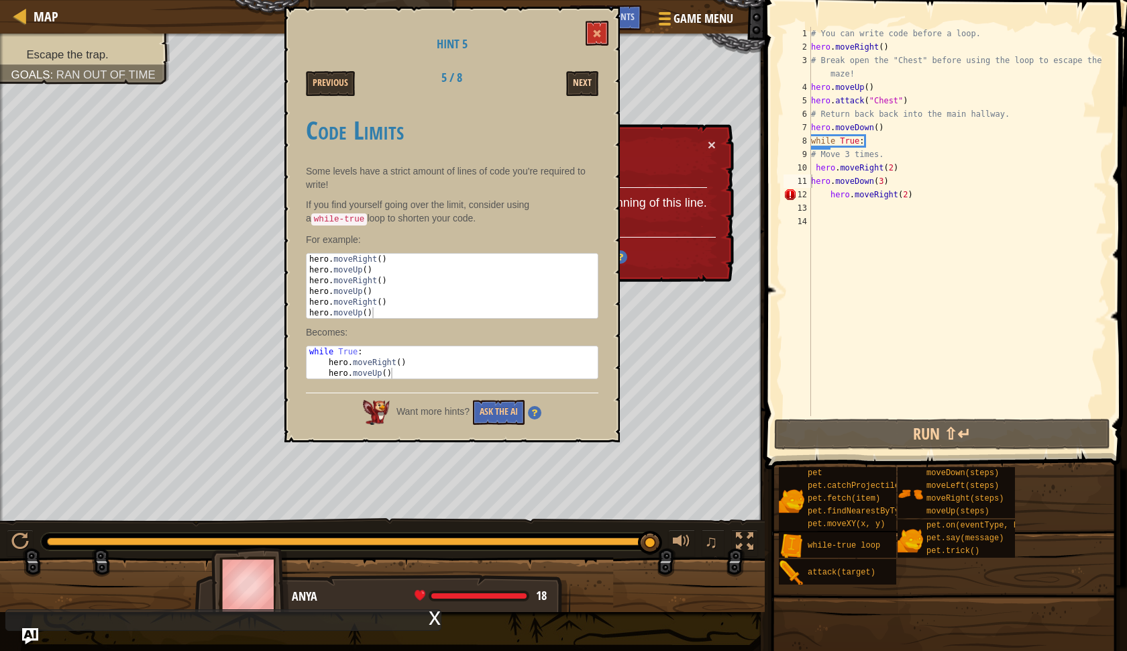
click at [585, 84] on button "Next" at bounding box center [582, 83] width 32 height 25
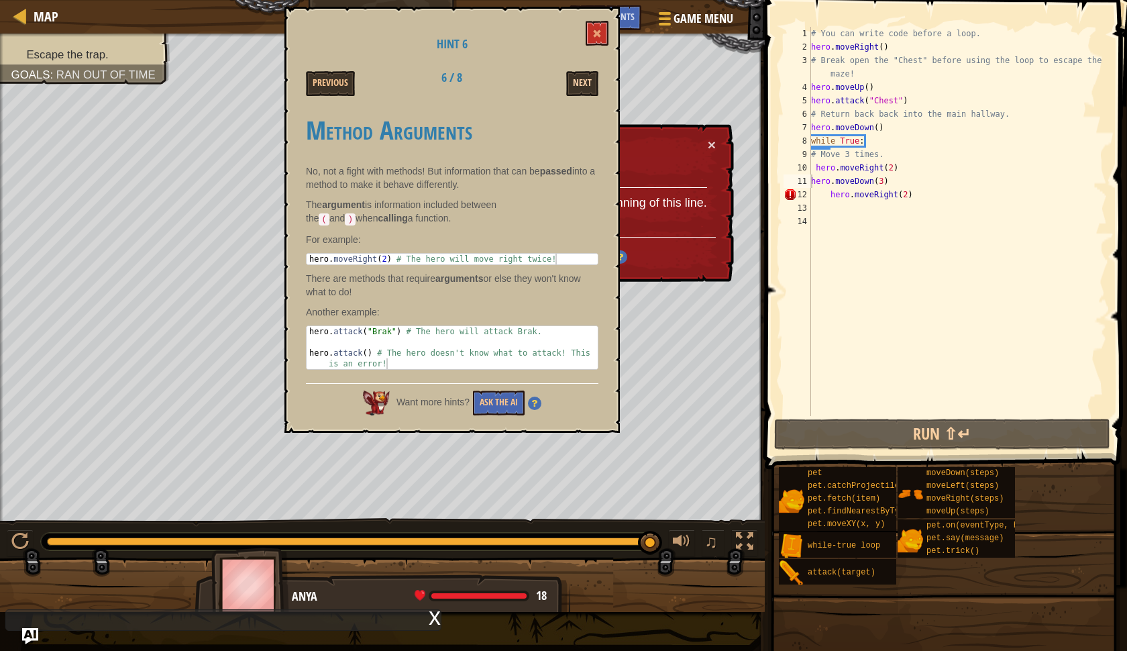
click at [586, 85] on button "Next" at bounding box center [582, 83] width 32 height 25
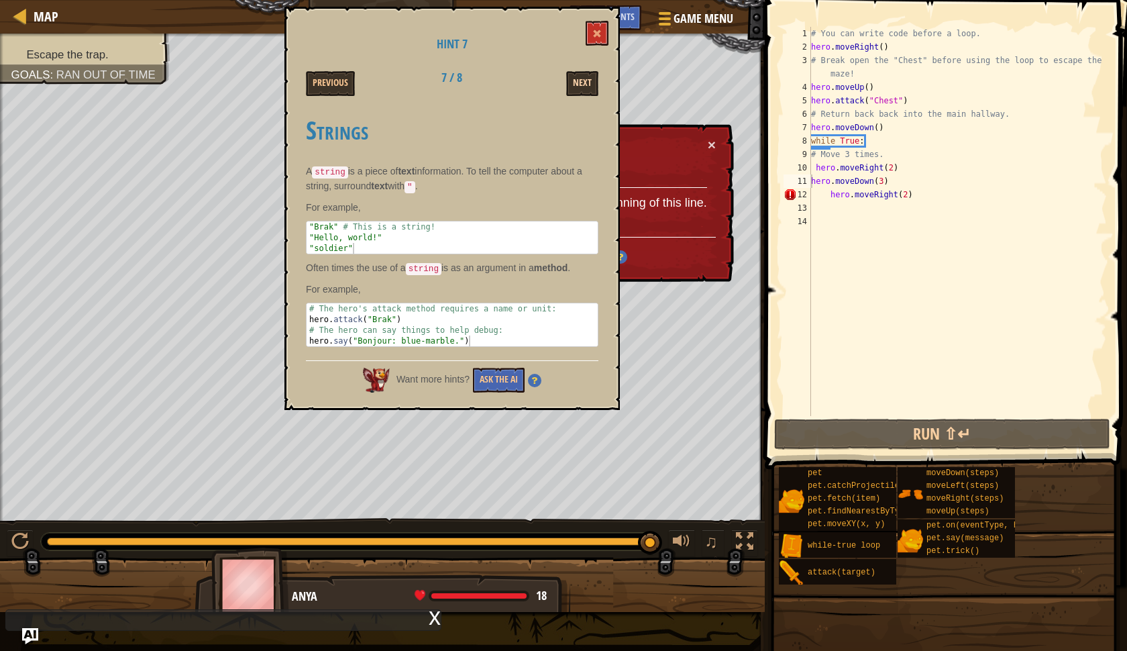
click at [589, 85] on button "Next" at bounding box center [582, 83] width 32 height 25
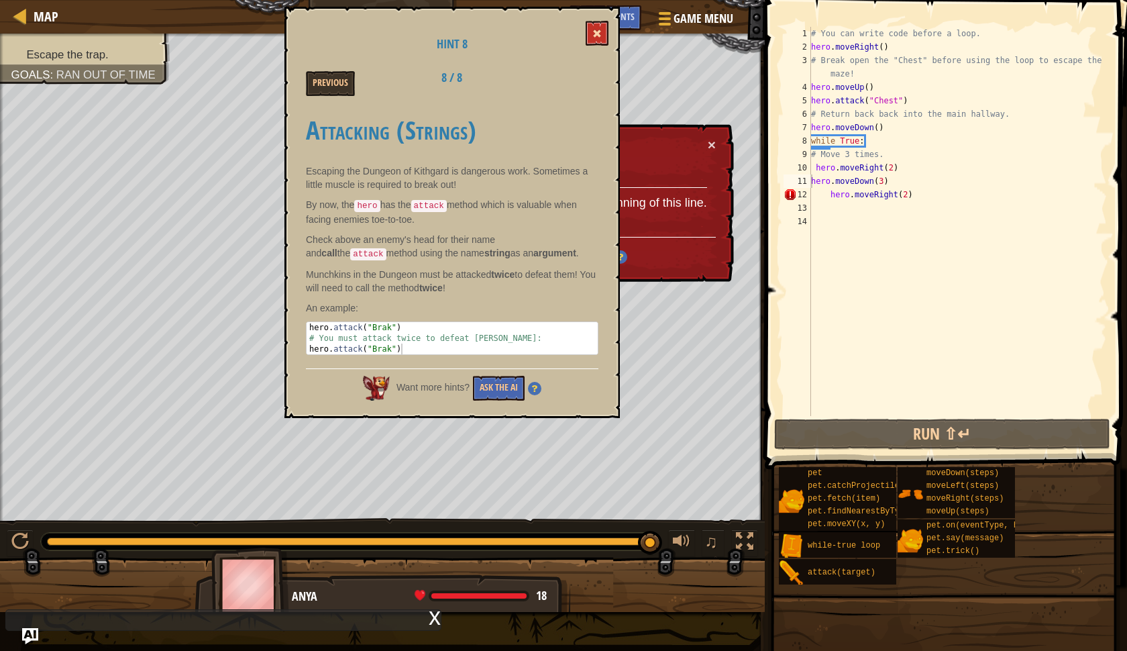
click at [595, 38] on span at bounding box center [597, 33] width 9 height 9
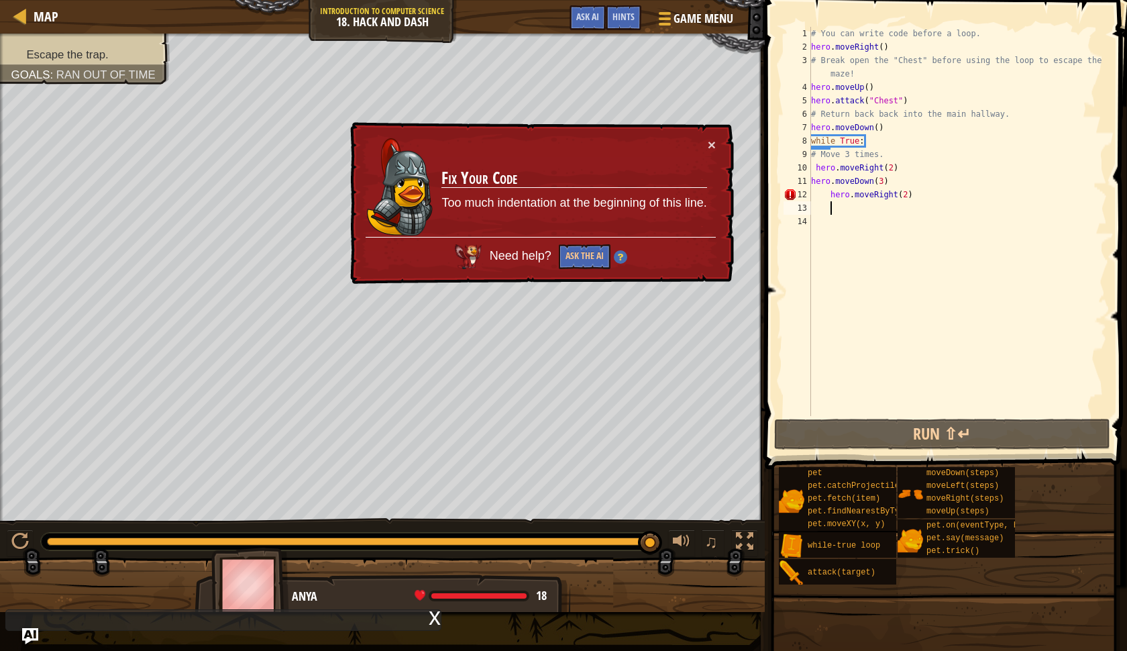
scroll to position [6, 1]
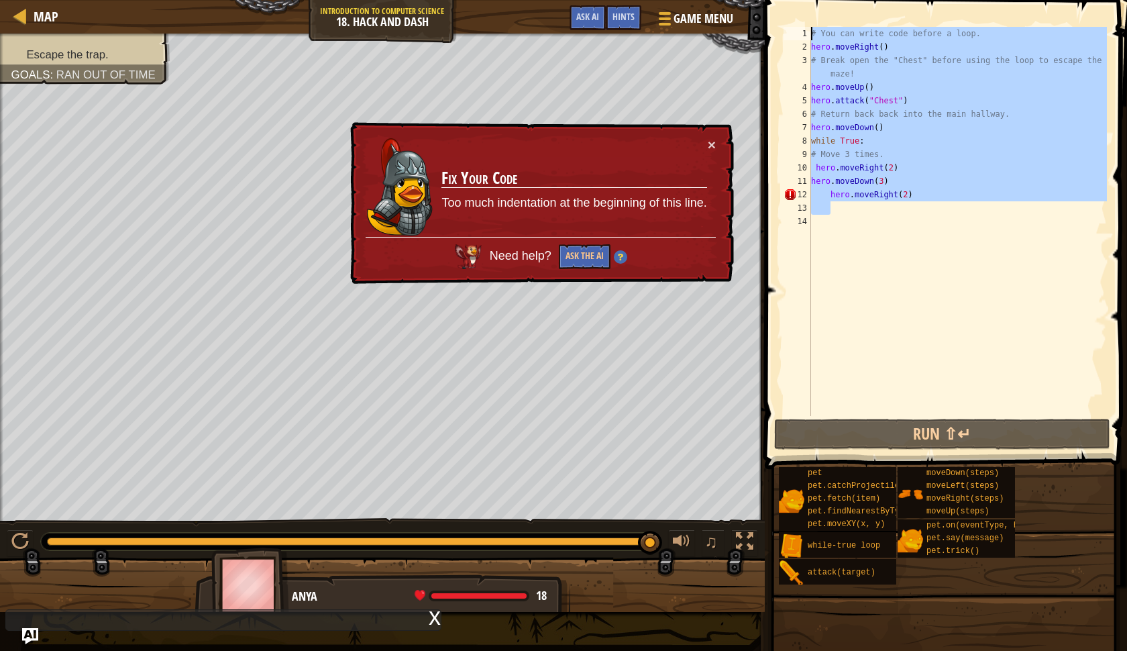
drag, startPoint x: 916, startPoint y: 202, endPoint x: 802, endPoint y: 34, distance: 202.9
click at [801, 33] on div "1 2 3 4 5 6 7 8 9 10 11 12 13 14 # You can write code before a loop. hero . mov…" at bounding box center [944, 221] width 326 height 389
type textarea "# You can write code before a loop. hero.moveRight()"
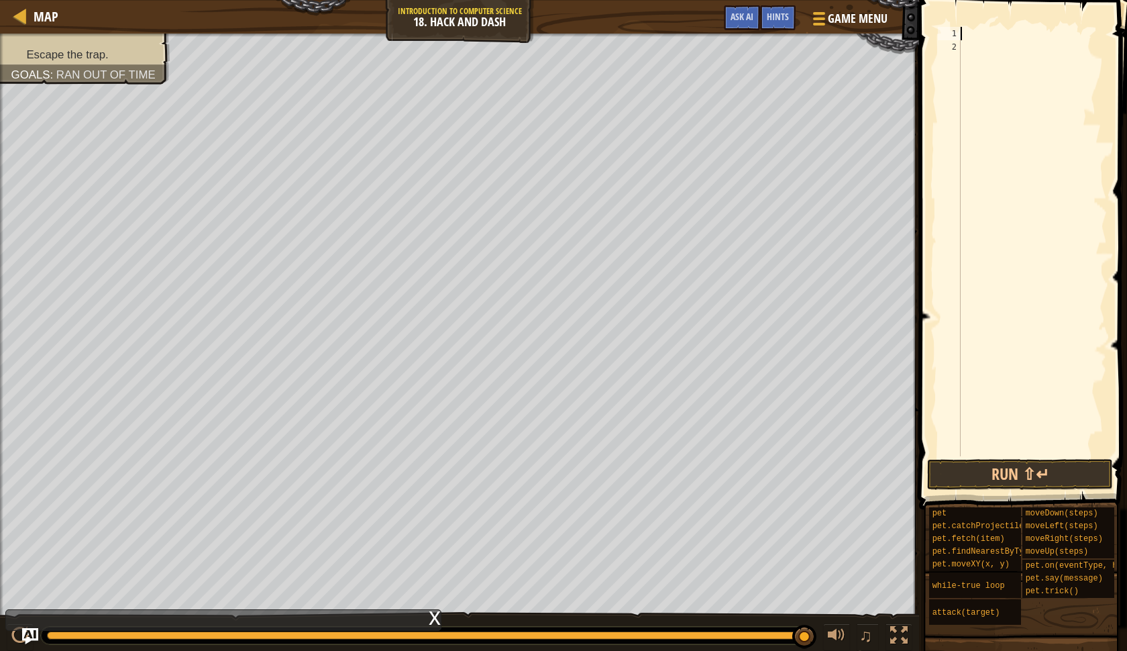
paste textarea "hero.moveDown(3)"
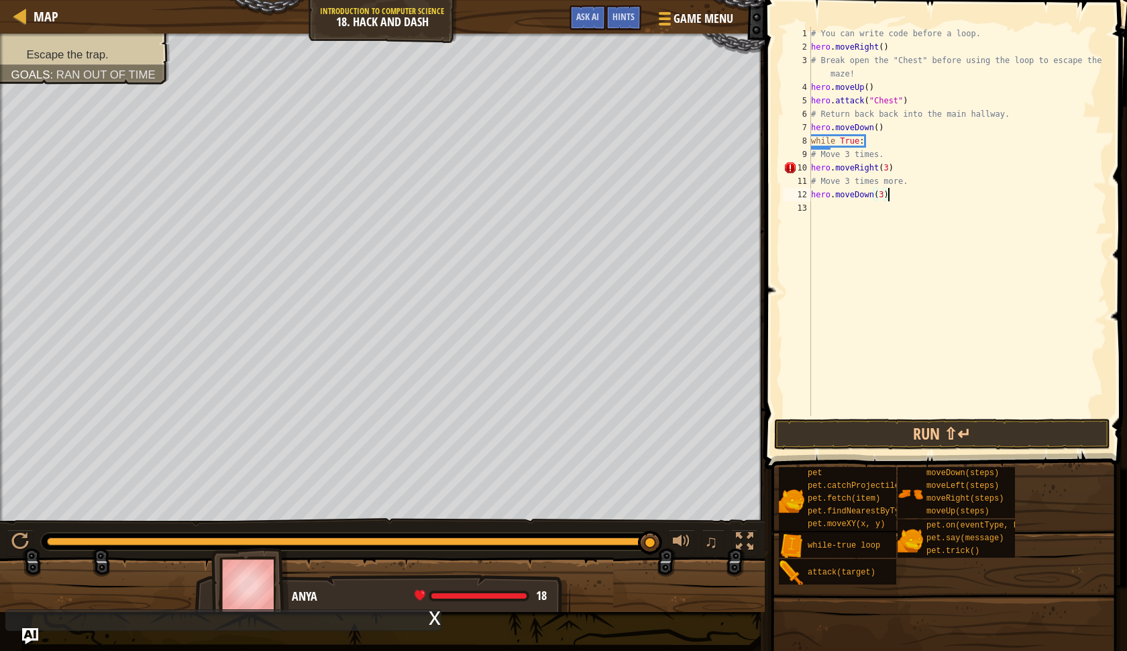
click at [1039, 460] on span at bounding box center [944, 651] width 353 height 397
click at [1013, 436] on button "Run ⇧↵" at bounding box center [942, 434] width 336 height 31
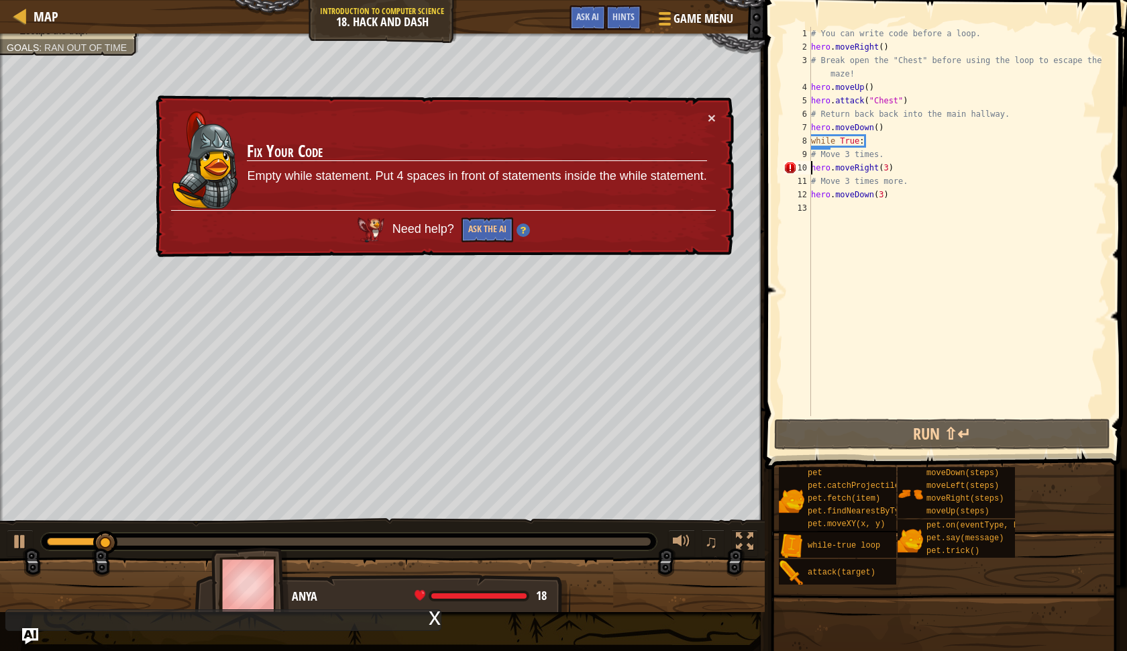
click at [812, 166] on div "# You can write code before a loop. hero . moveRight ( ) # Break open the "Ches…" at bounding box center [958, 235] width 299 height 416
click at [712, 119] on button "×" at bounding box center [712, 119] width 8 height 14
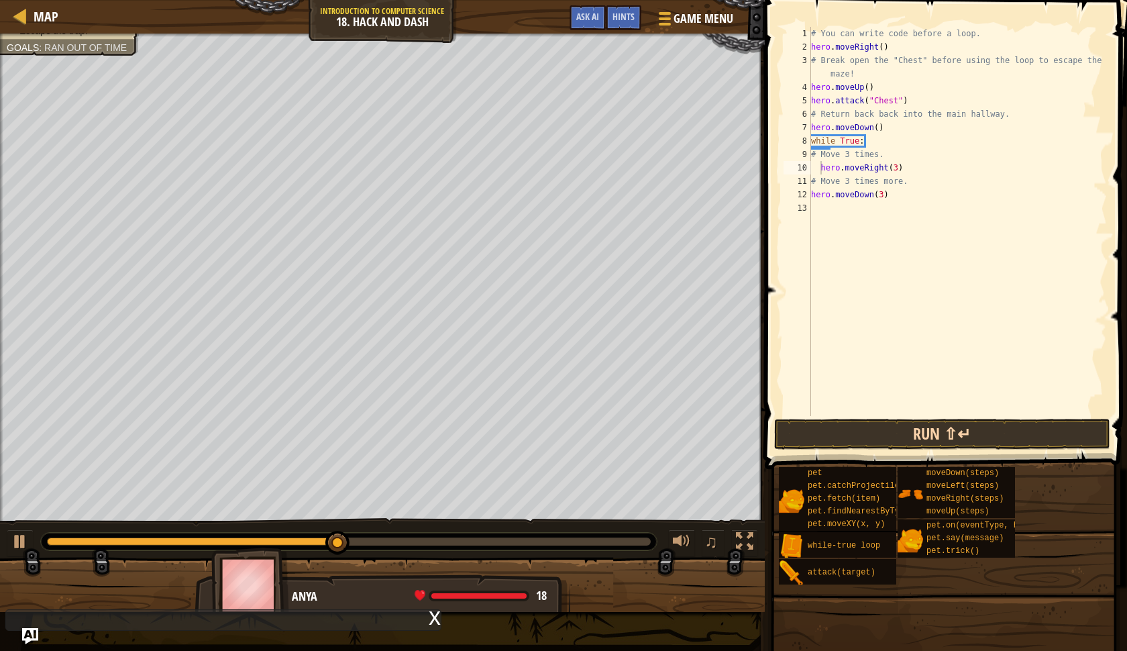
click at [894, 436] on button "Run ⇧↵" at bounding box center [942, 434] width 336 height 31
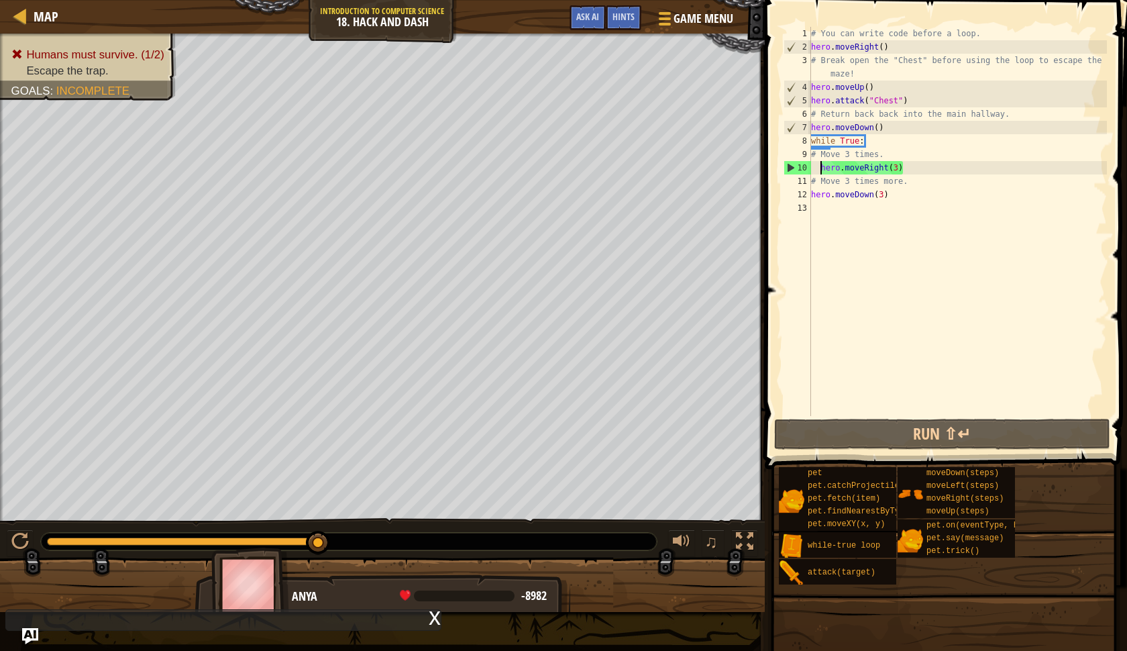
click at [901, 167] on div "# You can write code before a loop. hero . moveRight ( ) # Break open the "Ches…" at bounding box center [958, 235] width 299 height 416
click at [899, 167] on div "# You can write code before a loop. hero . moveRight ( ) # Break open the "Ches…" at bounding box center [958, 235] width 299 height 416
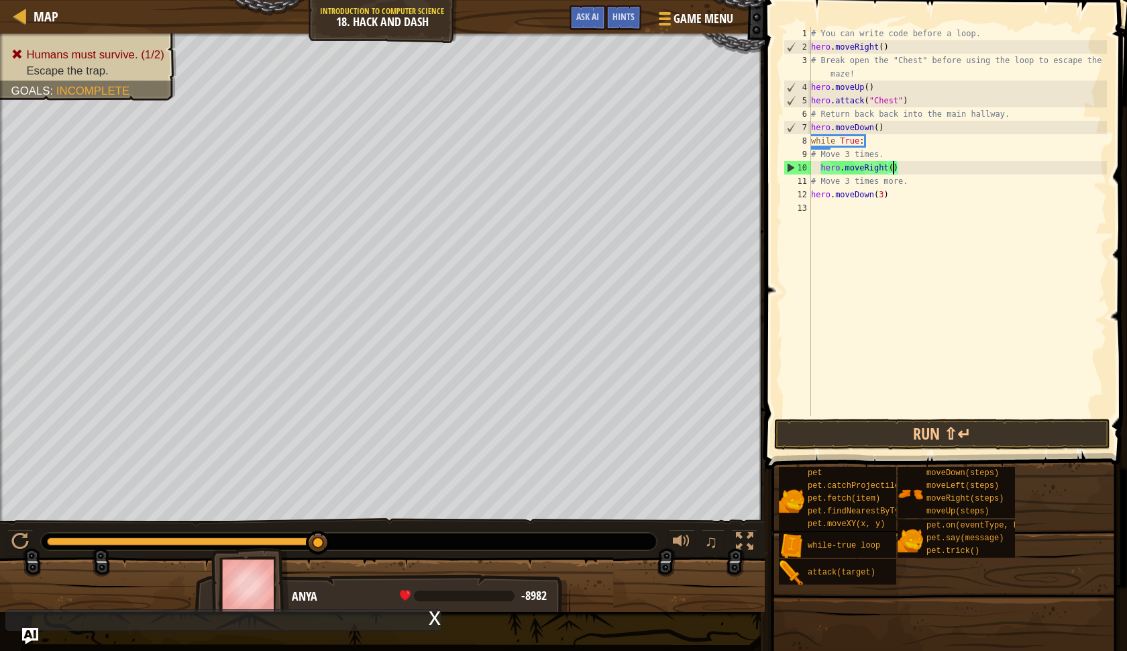
scroll to position [6, 7]
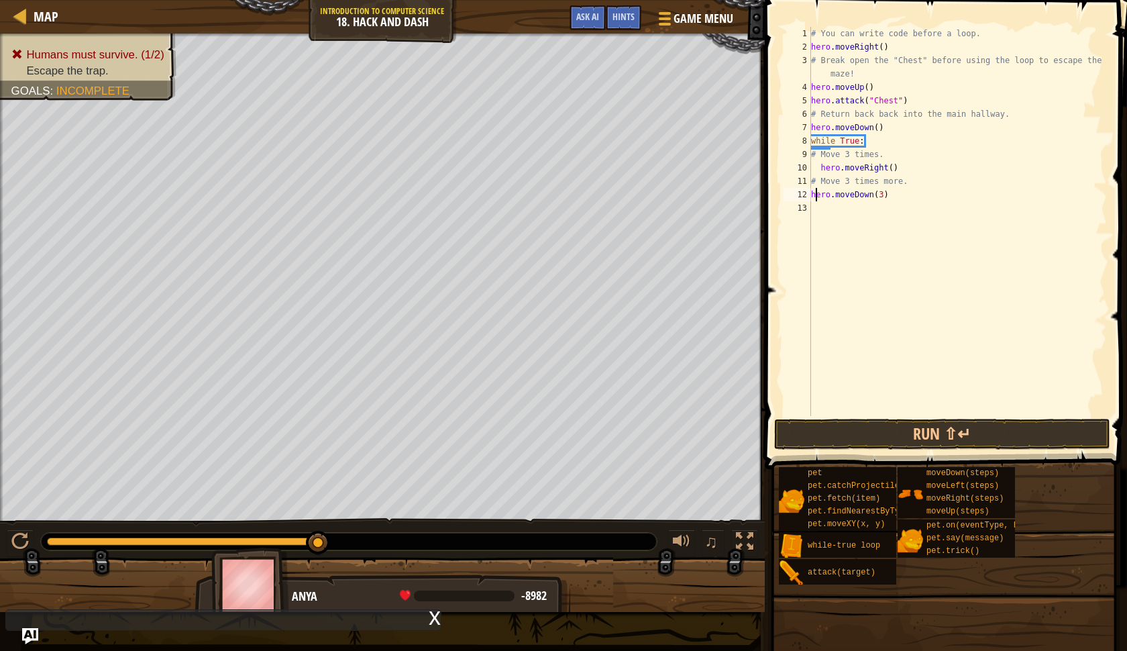
click at [814, 197] on div "# You can write code before a loop. hero . moveRight ( ) # Break open the "Ches…" at bounding box center [958, 235] width 299 height 416
click at [995, 426] on button "Run ⇧↵" at bounding box center [942, 434] width 336 height 31
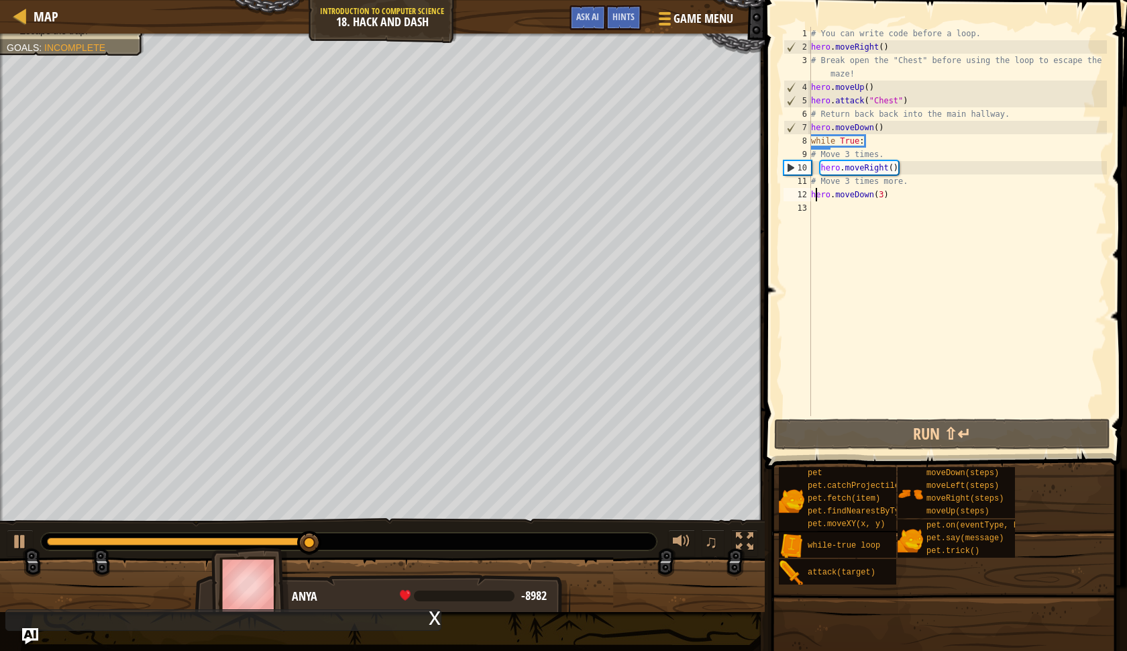
click at [811, 195] on div "# You can write code before a loop. hero . moveRight ( ) # Break open the "Ches…" at bounding box center [958, 235] width 299 height 416
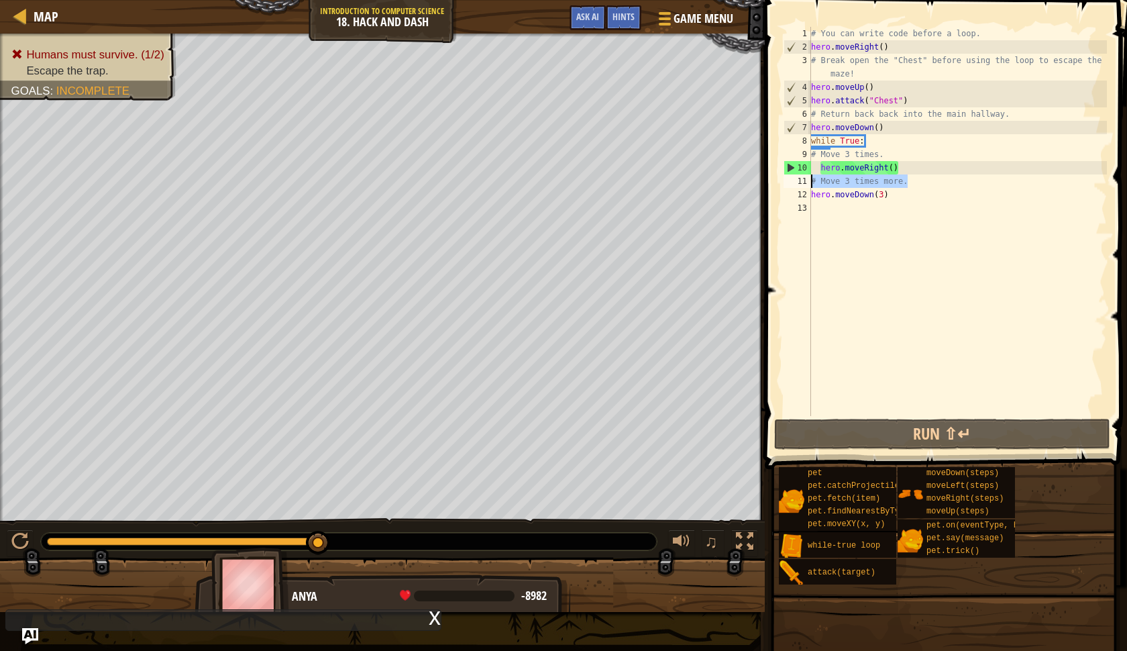
drag, startPoint x: 909, startPoint y: 184, endPoint x: 807, endPoint y: 182, distance: 102.0
click at [807, 182] on div "hero.moveDown(3) 1 2 3 4 5 6 7 8 9 10 11 12 13 # You can write code before a lo…" at bounding box center [944, 221] width 326 height 389
type textarea "# Move 3 times more."
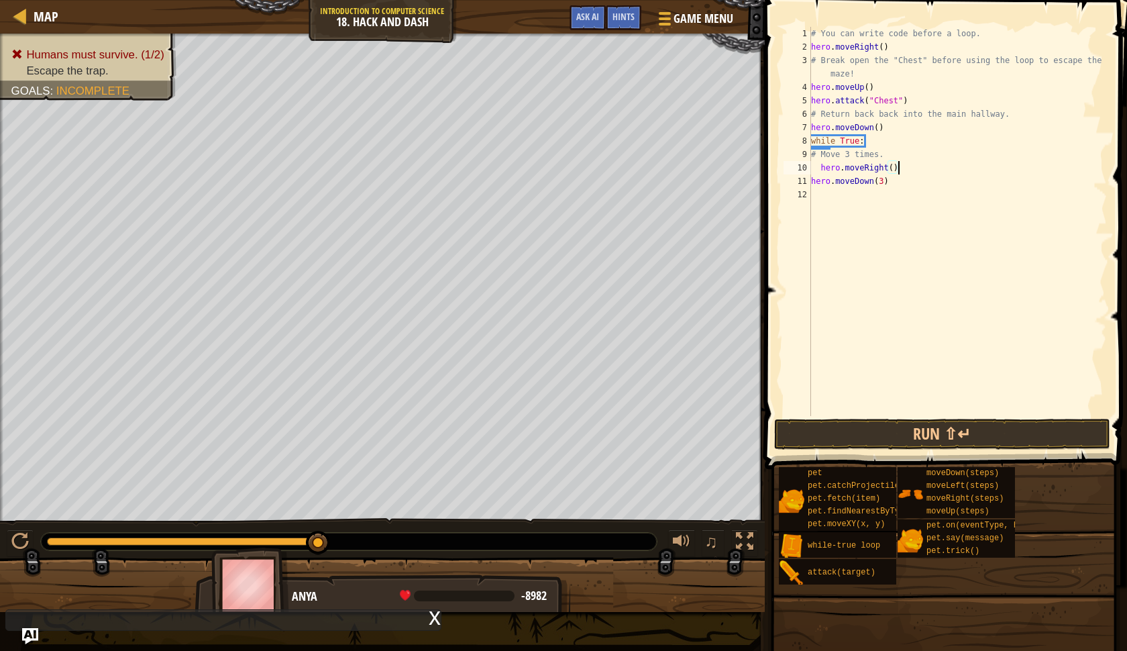
click at [821, 171] on div "# You can write code before a loop. hero . moveRight ( ) # Break open the "Ches…" at bounding box center [958, 235] width 299 height 416
click at [898, 166] on div "# You can write code before a loop. hero . moveRight ( ) # Break open the "Ches…" at bounding box center [958, 235] width 299 height 416
type textarea "hero.moveRight"
click at [988, 424] on button "Run ⇧↵" at bounding box center [942, 434] width 336 height 31
